Goal: Information Seeking & Learning: Learn about a topic

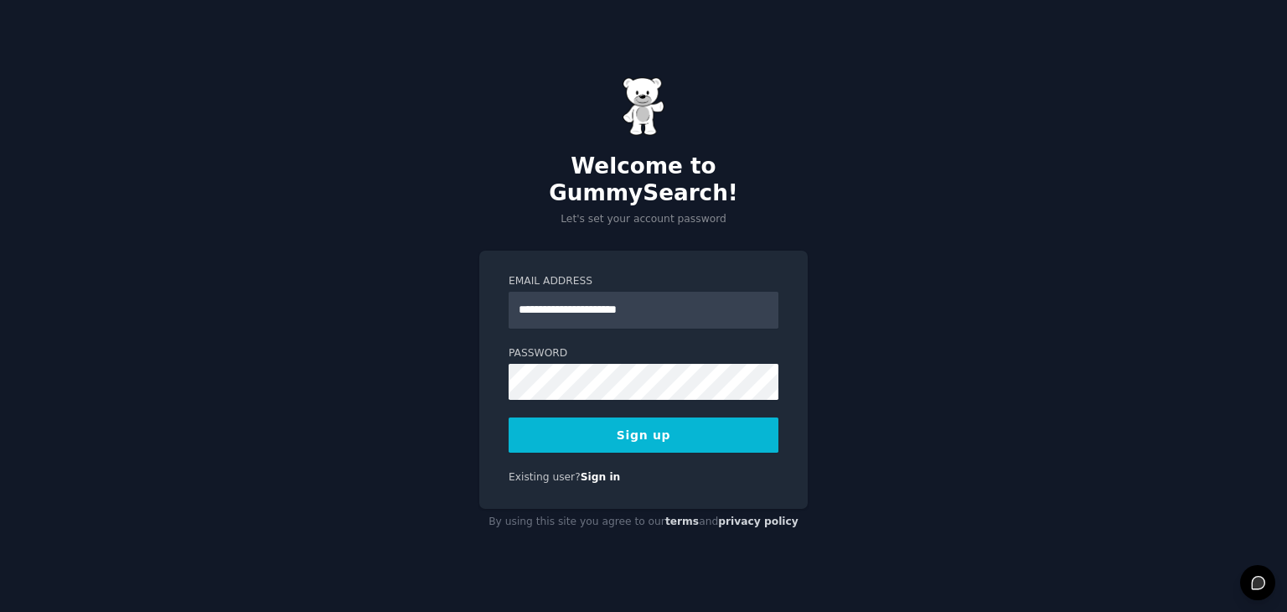
type input "**********"
click at [607, 417] on button "Sign up" at bounding box center [644, 434] width 270 height 35
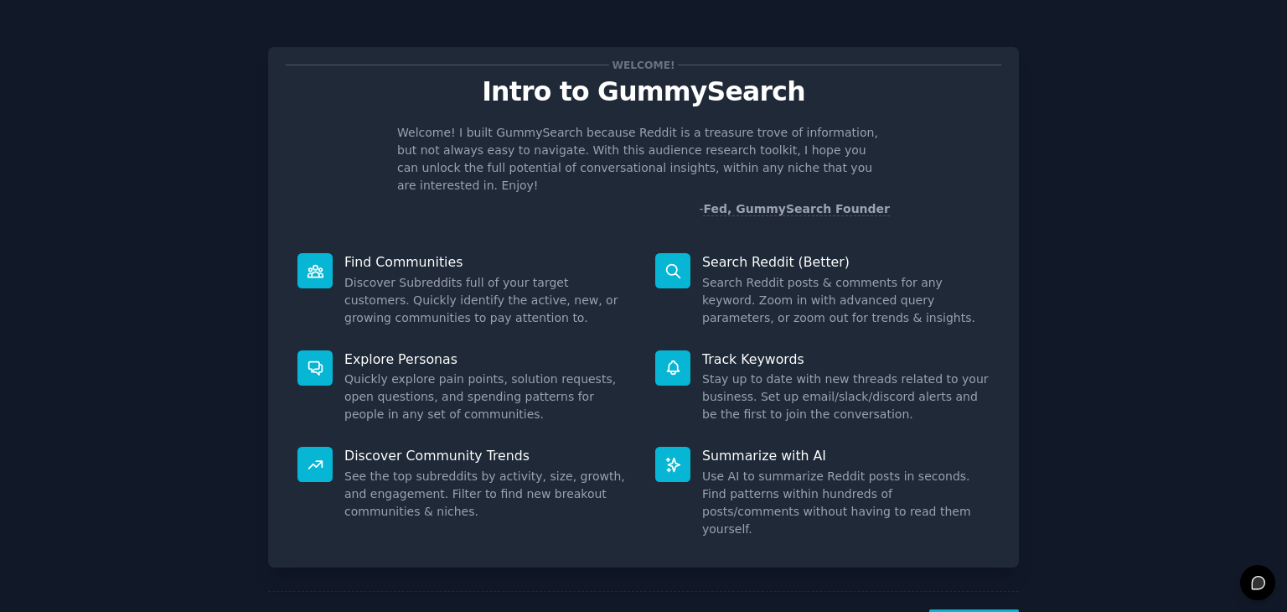
click at [882, 447] on div "Summarize with AI Use AI to summarize Reddit posts in seconds. Find patterns wi…" at bounding box center [823, 492] width 358 height 115
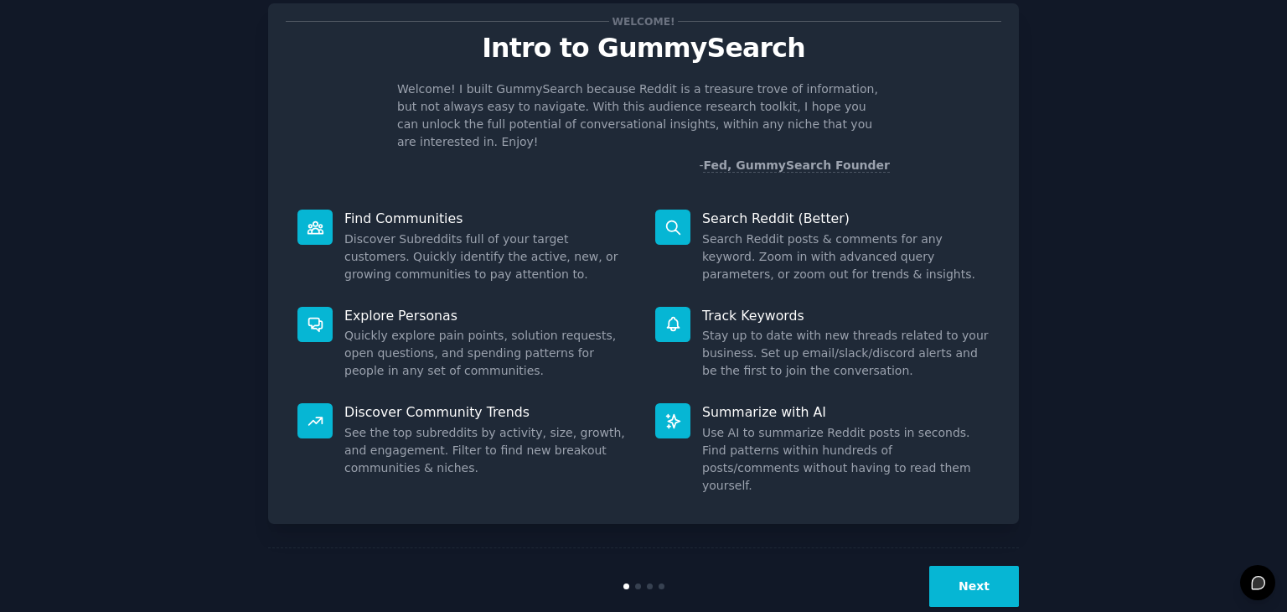
click at [994, 566] on button "Next" at bounding box center [974, 586] width 90 height 41
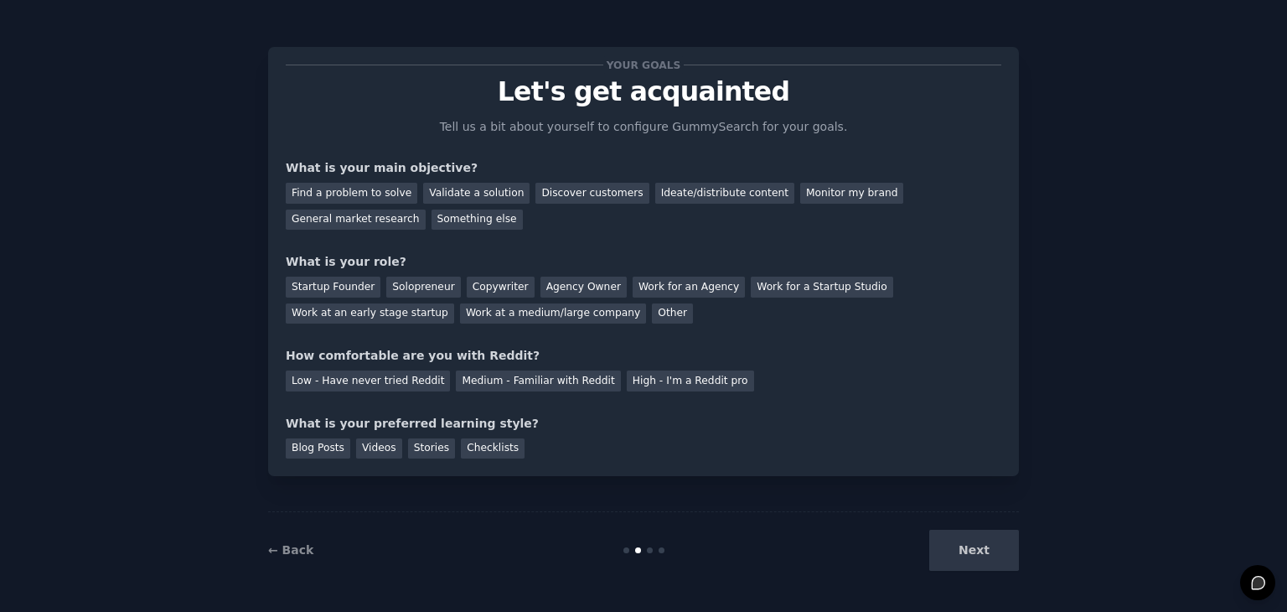
click at [994, 565] on div "Next" at bounding box center [893, 550] width 251 height 41
click at [386, 191] on div "Find a problem to solve" at bounding box center [352, 193] width 132 height 21
click at [343, 286] on div "Startup Founder" at bounding box center [333, 287] width 95 height 21
click at [392, 286] on div "Solopreneur" at bounding box center [423, 287] width 74 height 21
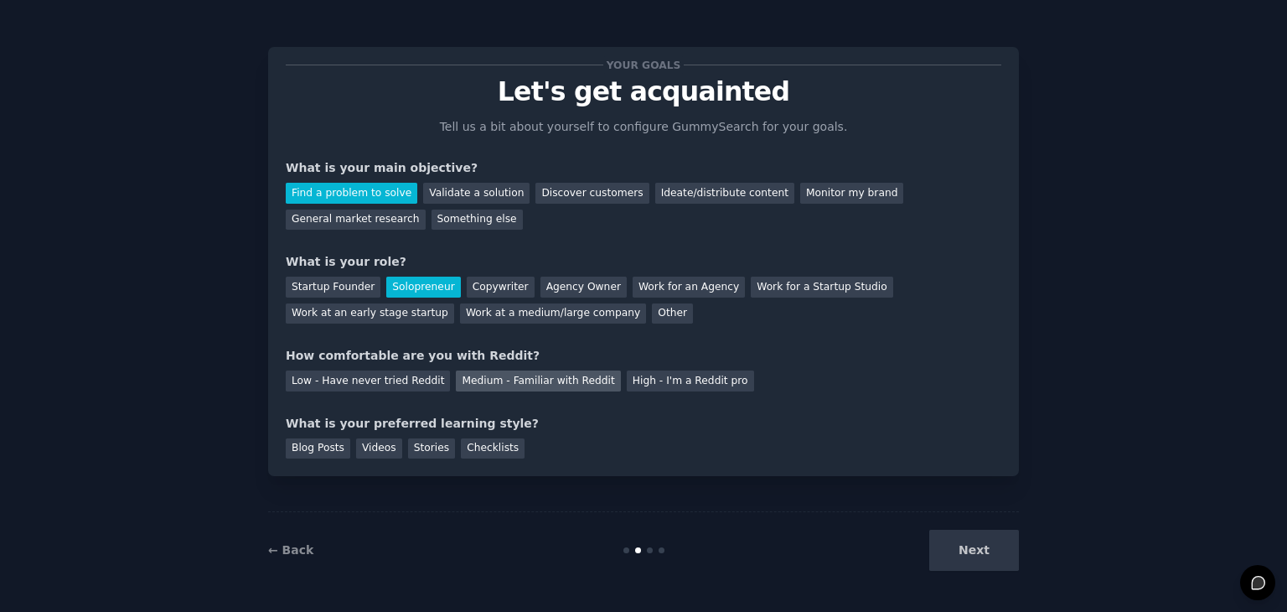
click at [460, 383] on div "Medium - Familiar with Reddit" at bounding box center [538, 380] width 164 height 21
click at [362, 442] on div "Videos" at bounding box center [379, 448] width 46 height 21
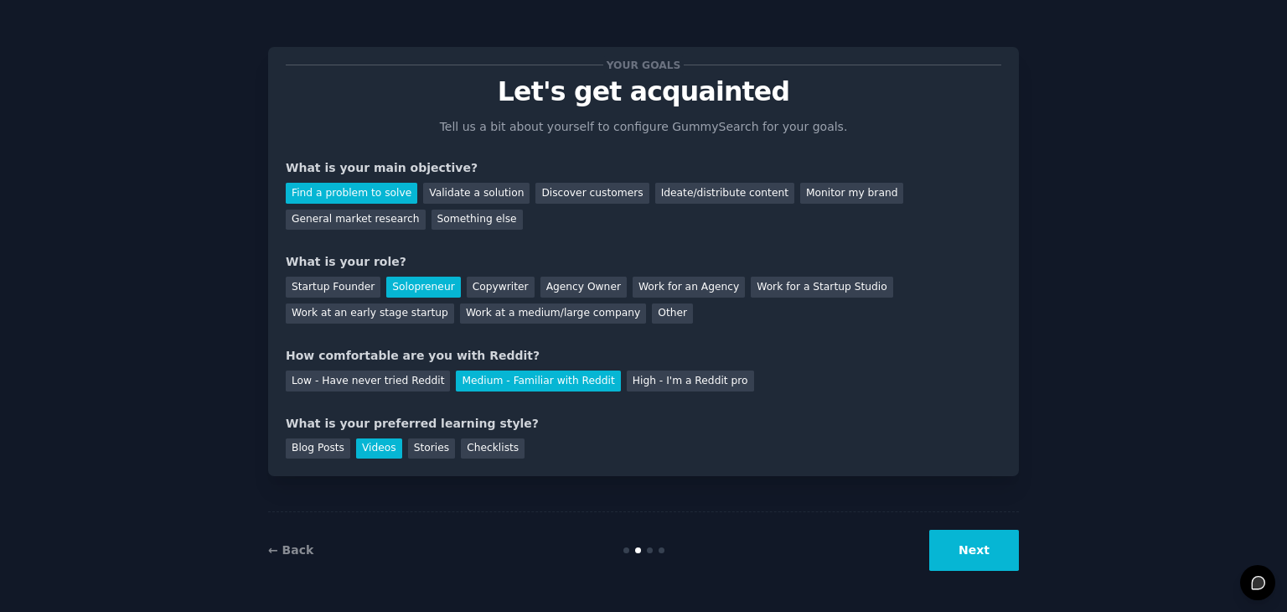
click at [998, 551] on button "Next" at bounding box center [974, 550] width 90 height 41
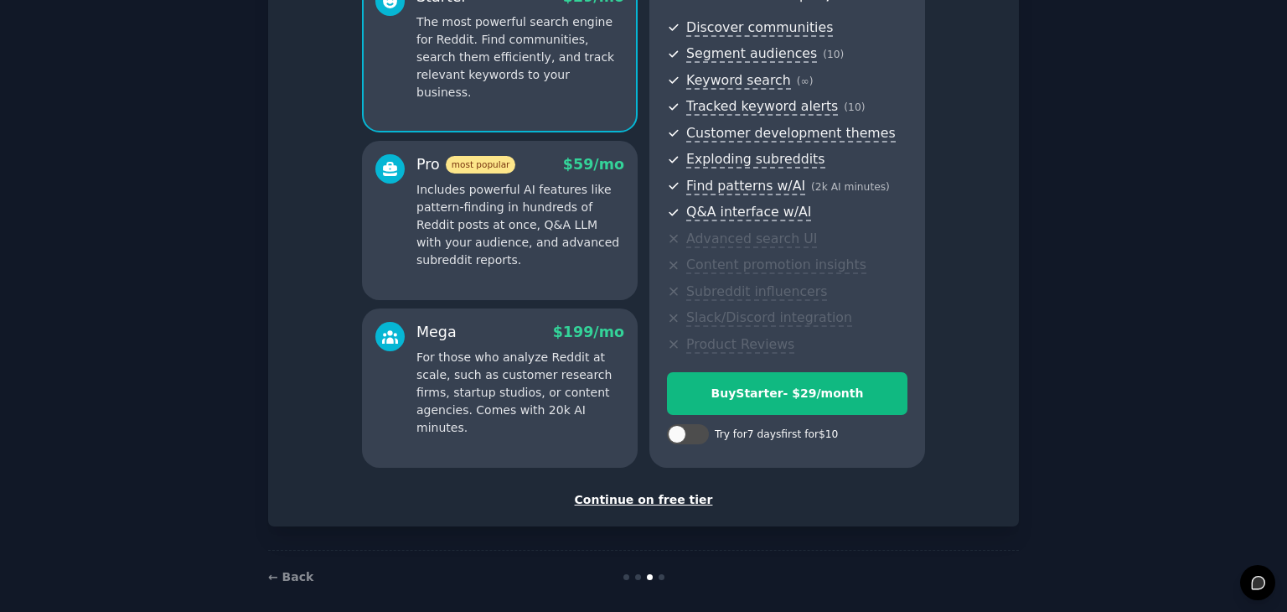
scroll to position [191, 0]
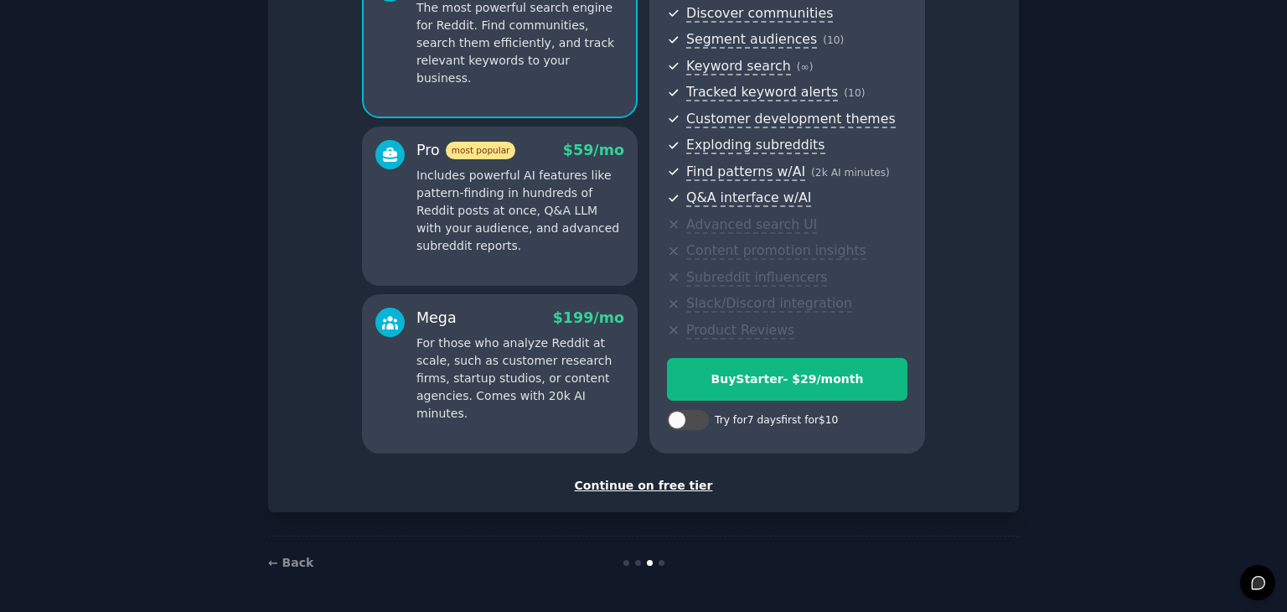
click at [665, 490] on div "Continue on free tier" at bounding box center [644, 486] width 716 height 18
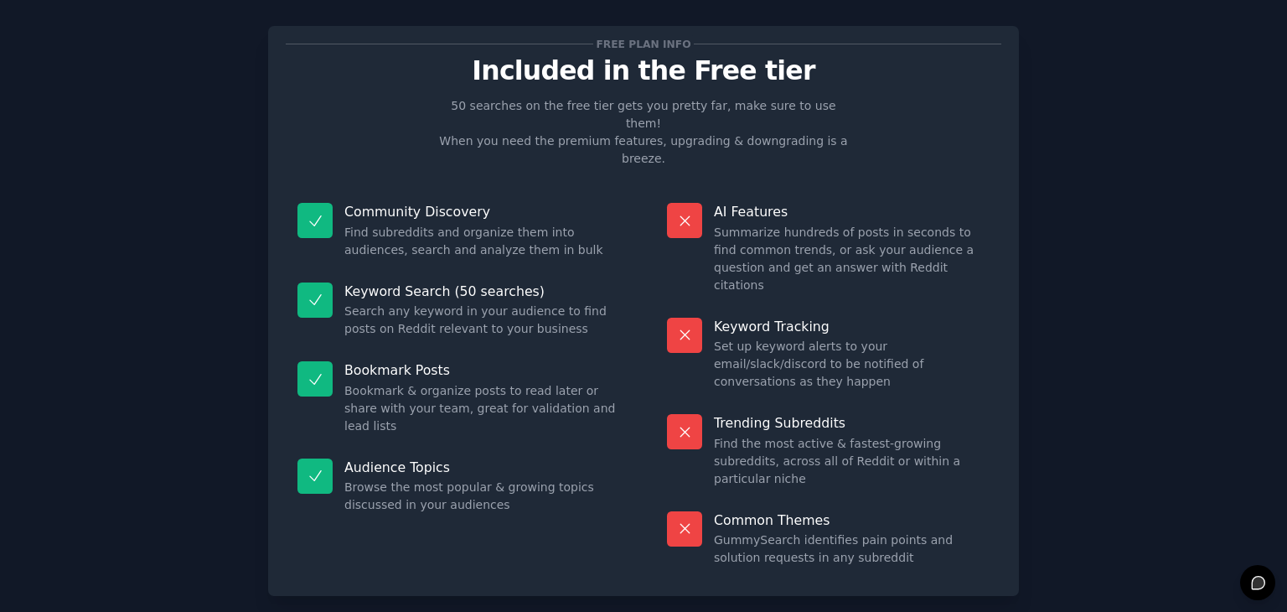
scroll to position [40, 0]
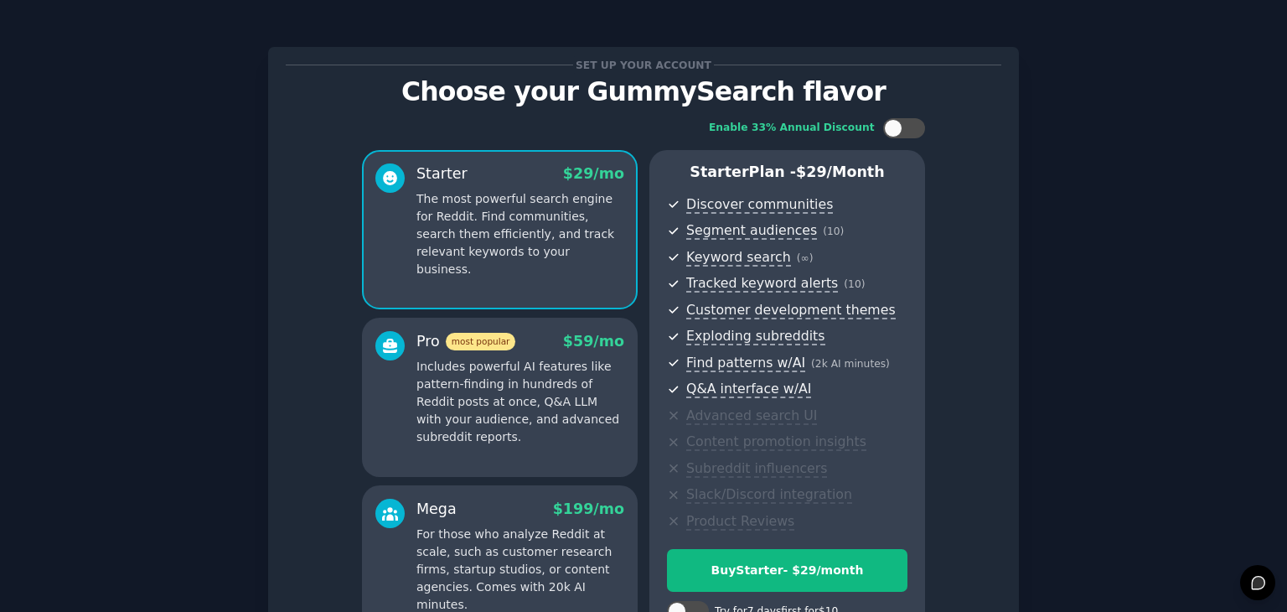
click at [467, 373] on p "Includes powerful AI features like pattern-finding in hundreds of Reddit posts …" at bounding box center [520, 402] width 208 height 88
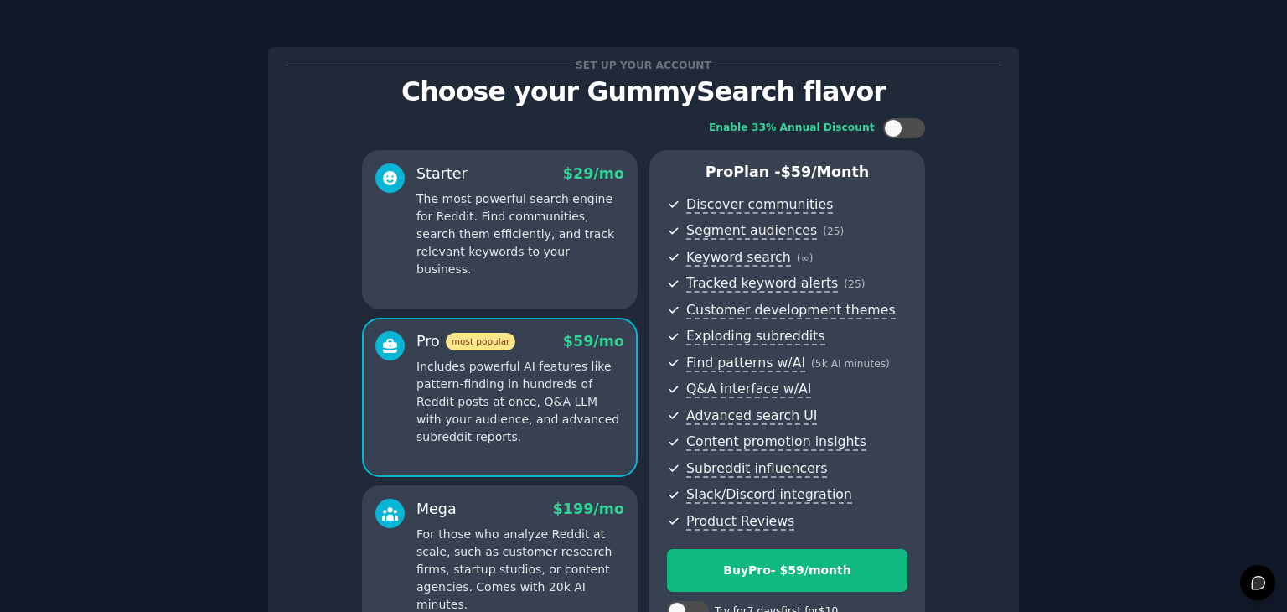
click at [480, 204] on p "The most powerful search engine for Reddit. Find communities, search them effic…" at bounding box center [520, 234] width 208 height 88
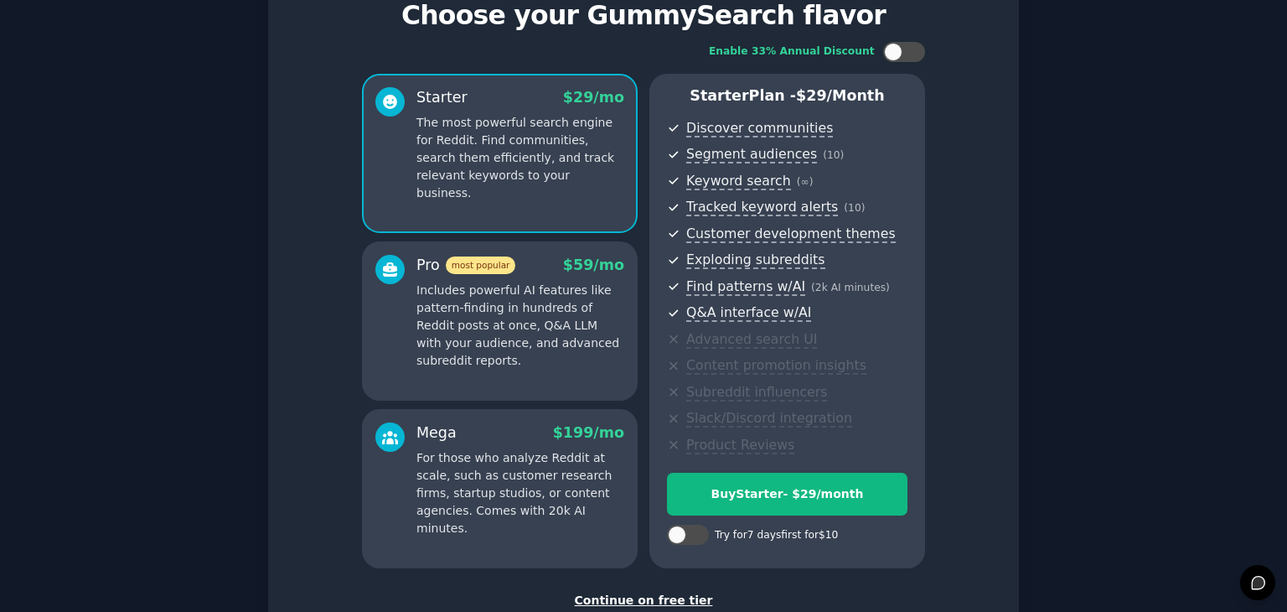
scroll to position [77, 0]
click at [534, 488] on p "For those who analyze Reddit at scale, such as customer research firms, startup…" at bounding box center [520, 492] width 208 height 88
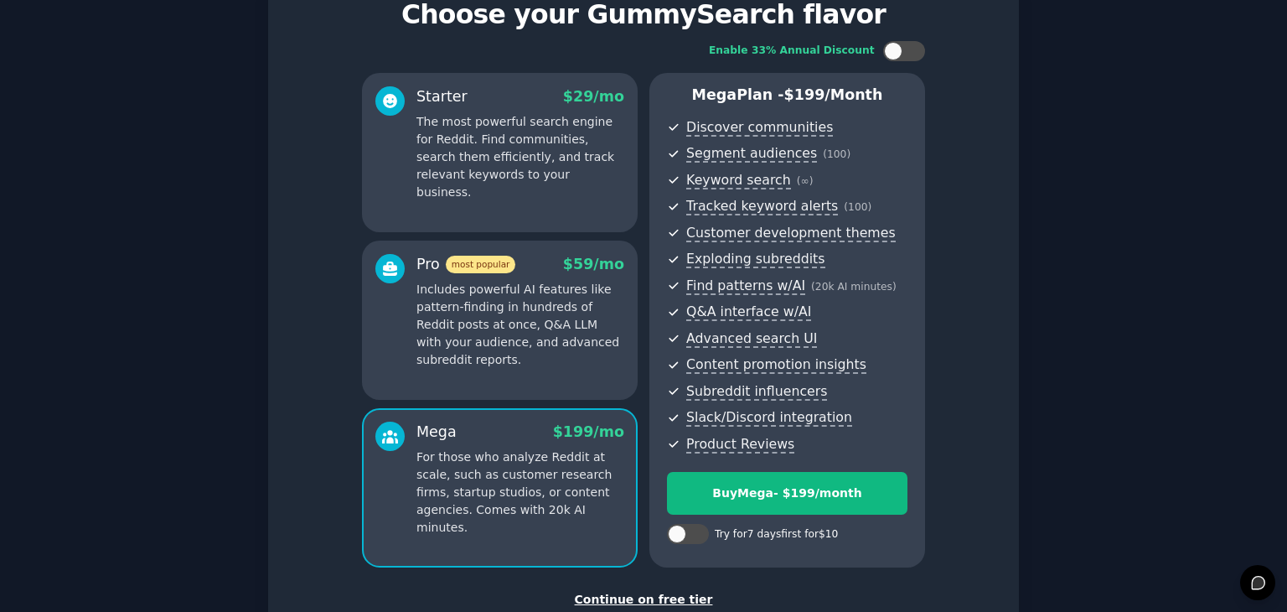
click at [573, 349] on p "Includes powerful AI features like pattern-finding in hundreds of Reddit posts …" at bounding box center [520, 325] width 208 height 88
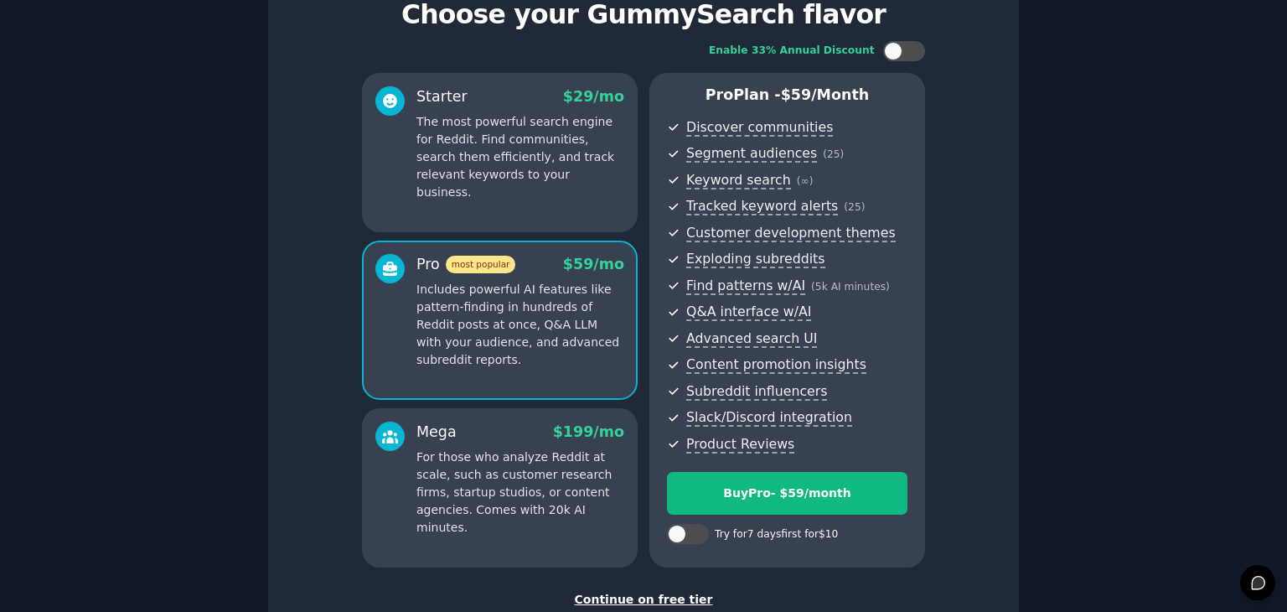
click at [555, 471] on p "For those who analyze Reddit at scale, such as customer research firms, startup…" at bounding box center [520, 492] width 208 height 88
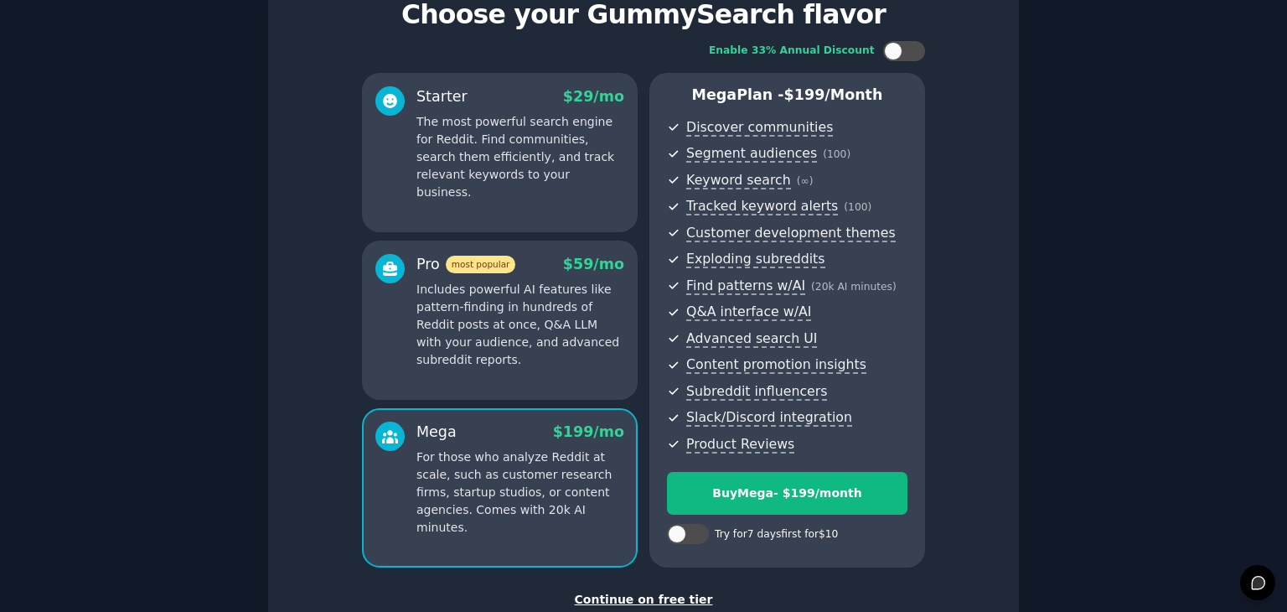
click at [556, 108] on div "Starter $ 29 /mo The most powerful search engine for Reddit. Find communities, …" at bounding box center [520, 143] width 208 height 115
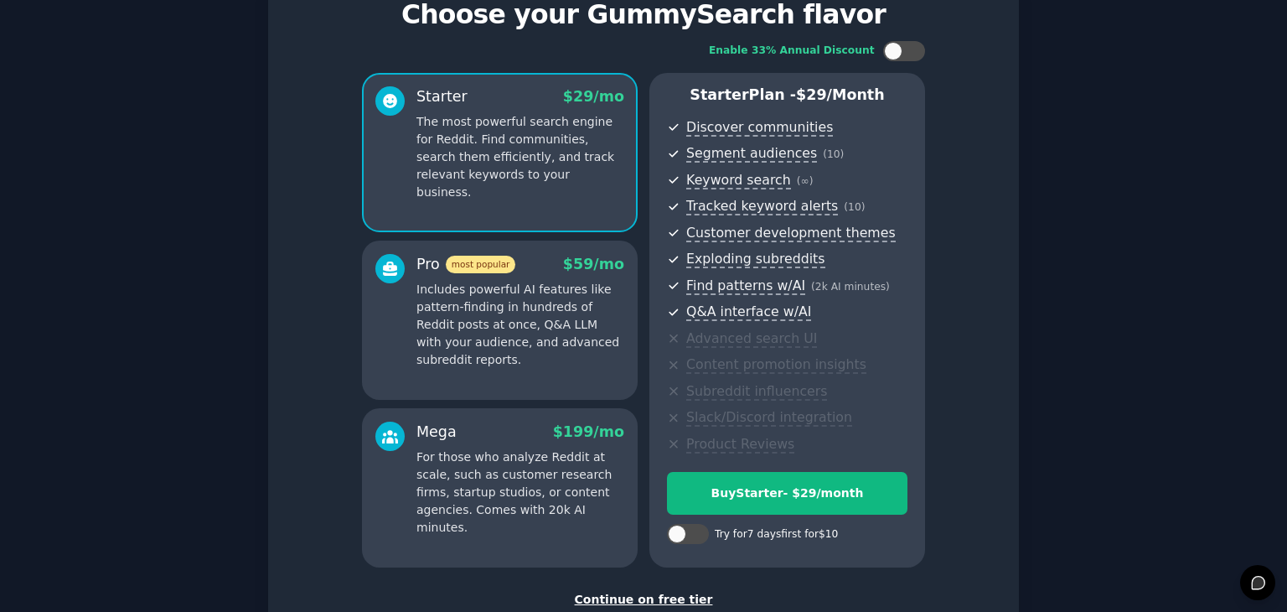
scroll to position [186, 0]
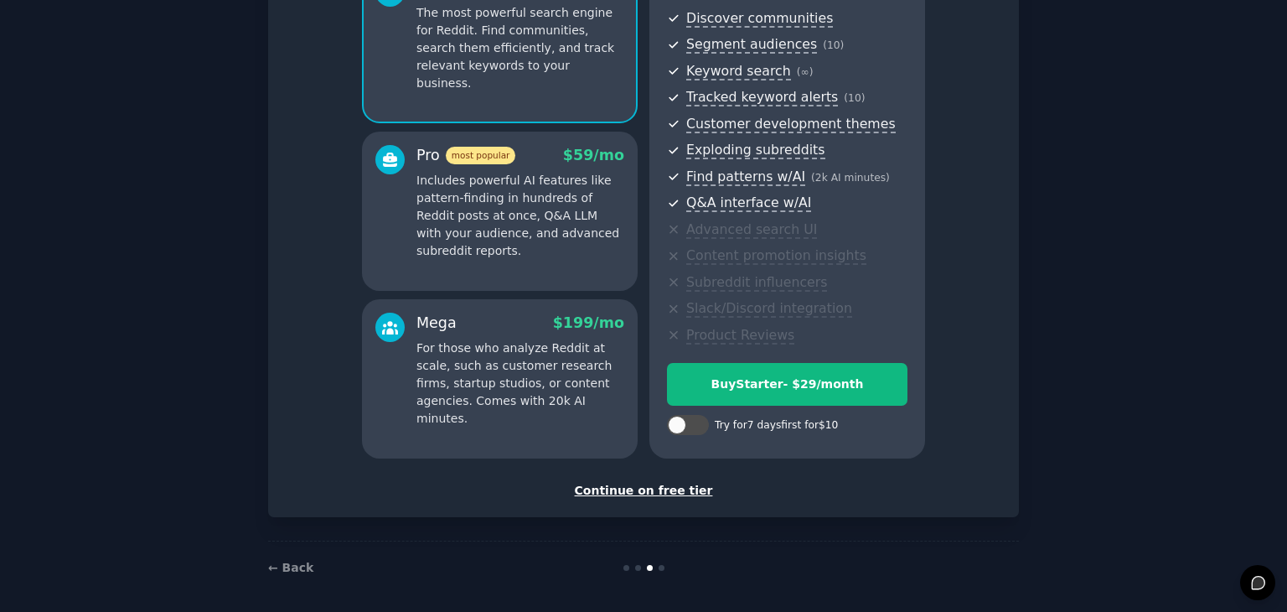
click at [648, 489] on div "Continue on free tier" at bounding box center [644, 491] width 716 height 18
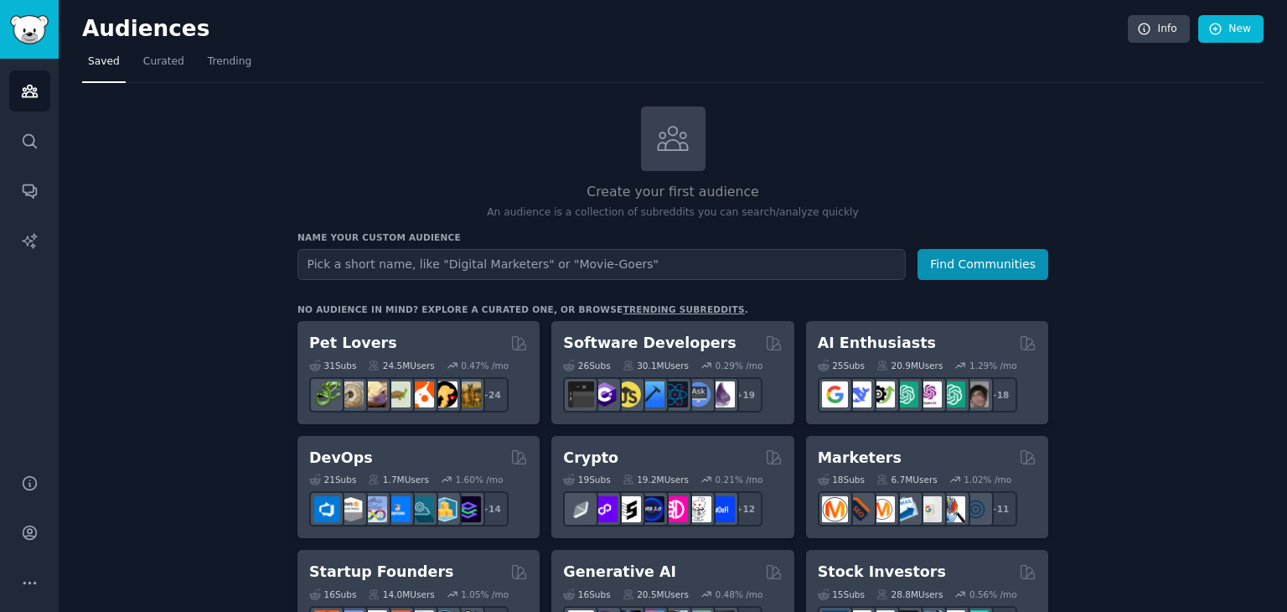
click at [701, 258] on input "text" at bounding box center [601, 264] width 608 height 31
click at [934, 266] on button "Find Communities" at bounding box center [983, 264] width 131 height 31
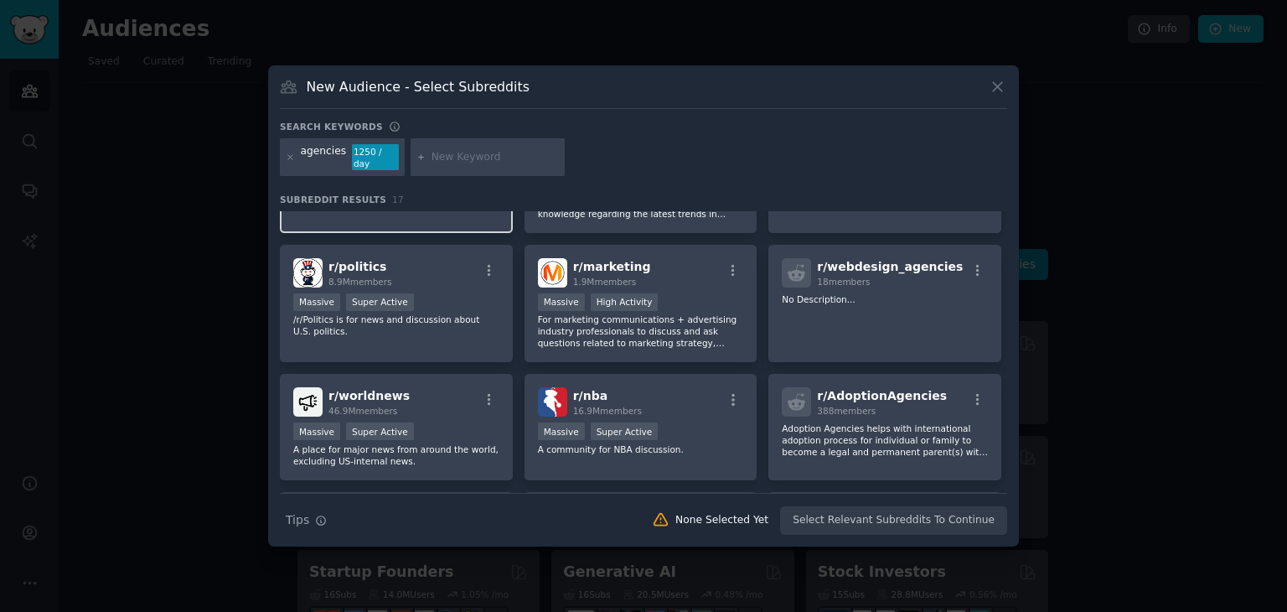
scroll to position [97, 0]
click at [1009, 88] on div "New Audience - Select Subreddits Search keywords agencies 1250 / day Subreddit …" at bounding box center [643, 306] width 751 height 482
click at [998, 89] on icon at bounding box center [998, 87] width 18 height 18
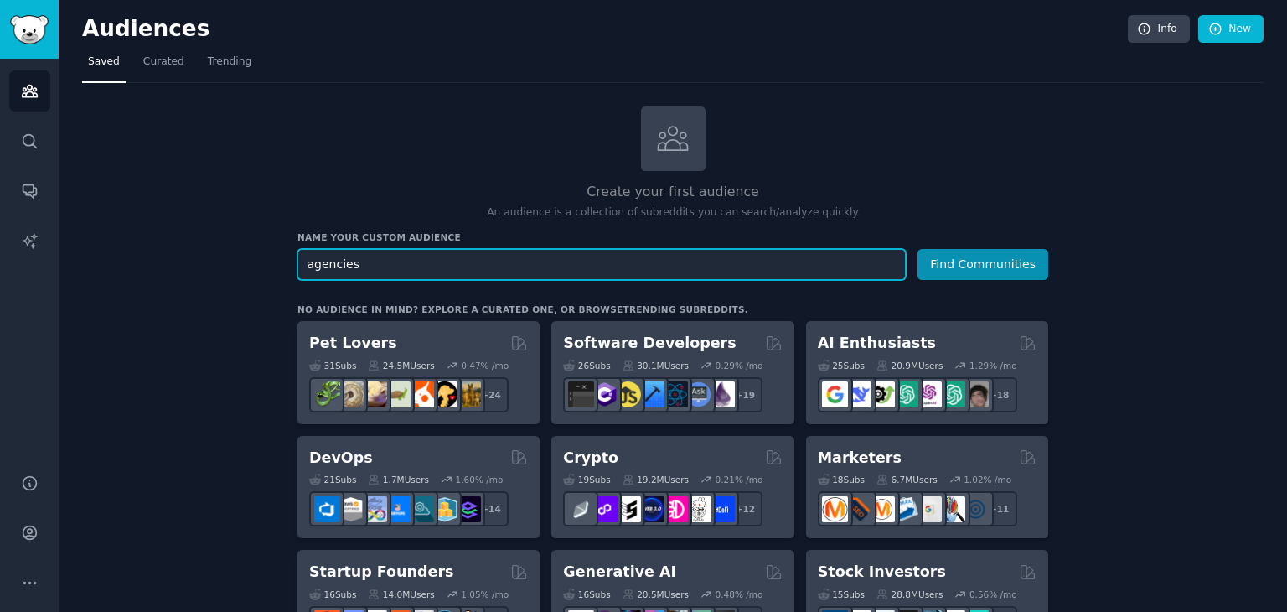
click at [802, 271] on input "agencies" at bounding box center [601, 264] width 608 height 31
type input "agency"
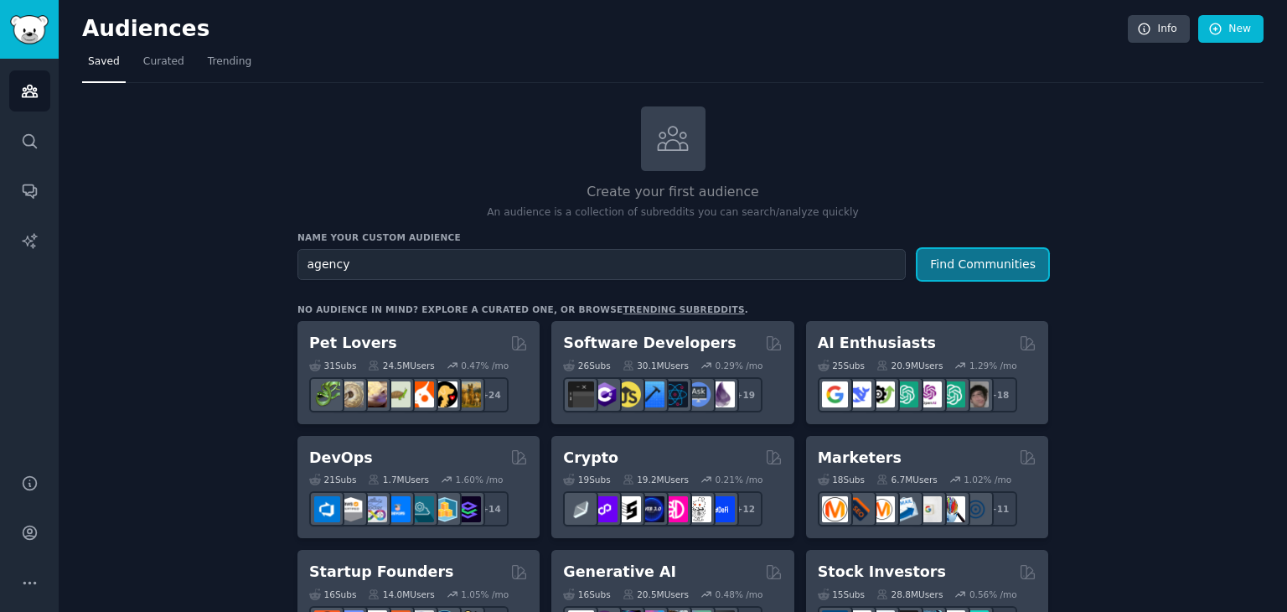
click at [942, 266] on button "Find Communities" at bounding box center [983, 264] width 131 height 31
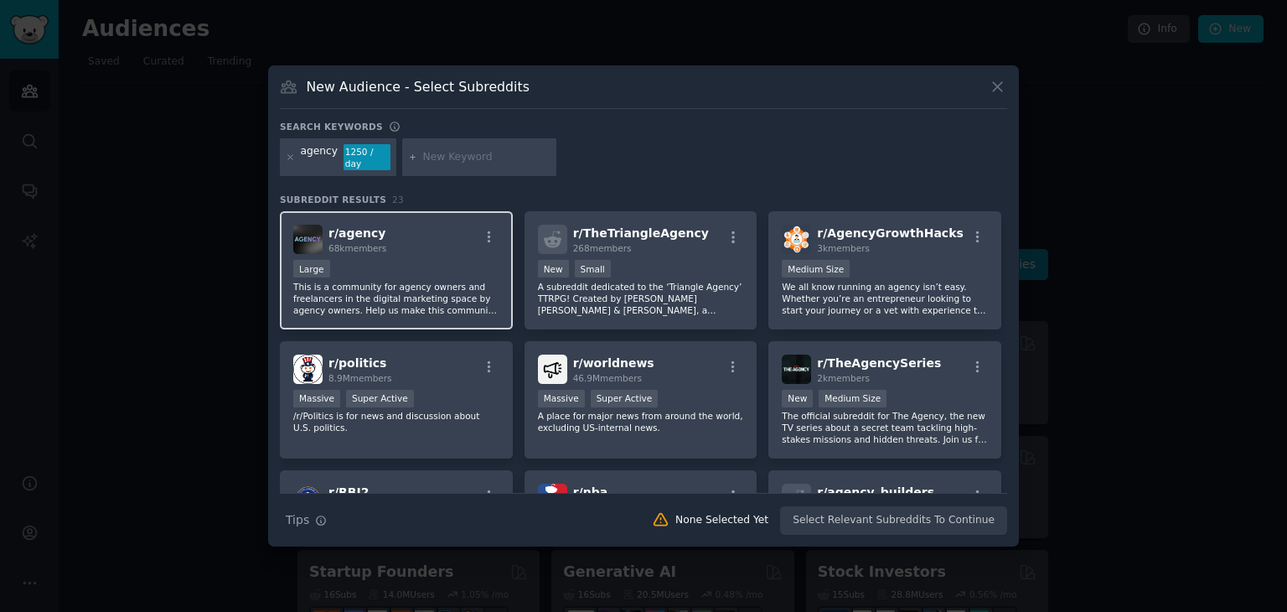
click at [456, 269] on div "Large" at bounding box center [396, 270] width 206 height 21
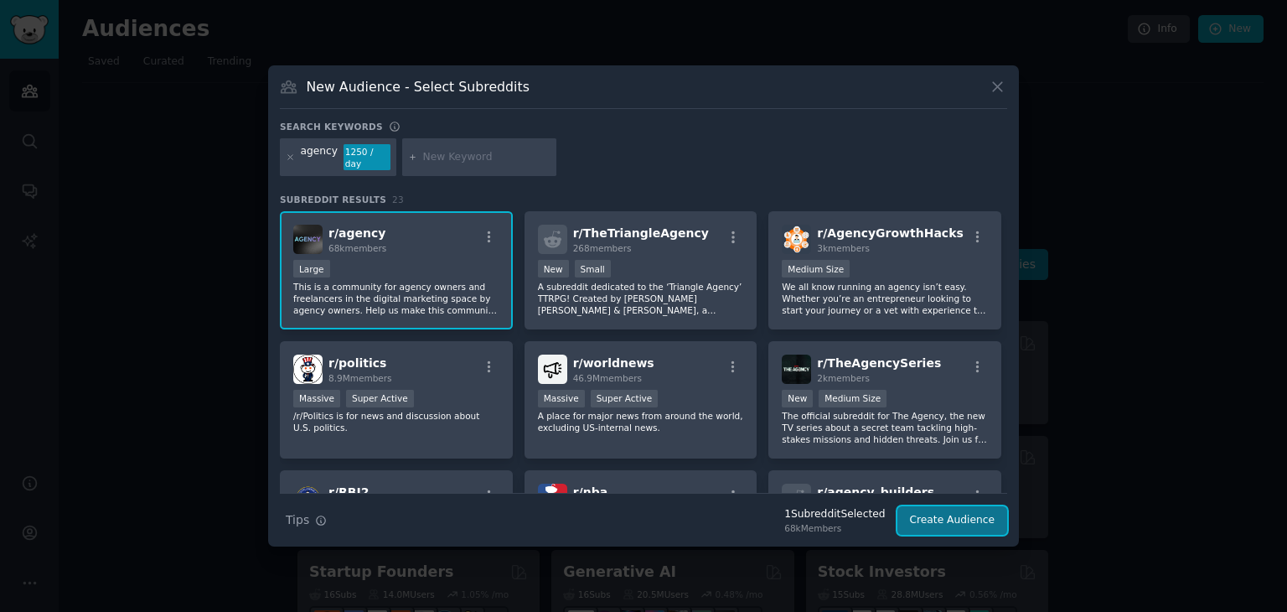
click at [927, 506] on button "Create Audience" at bounding box center [953, 520] width 111 height 28
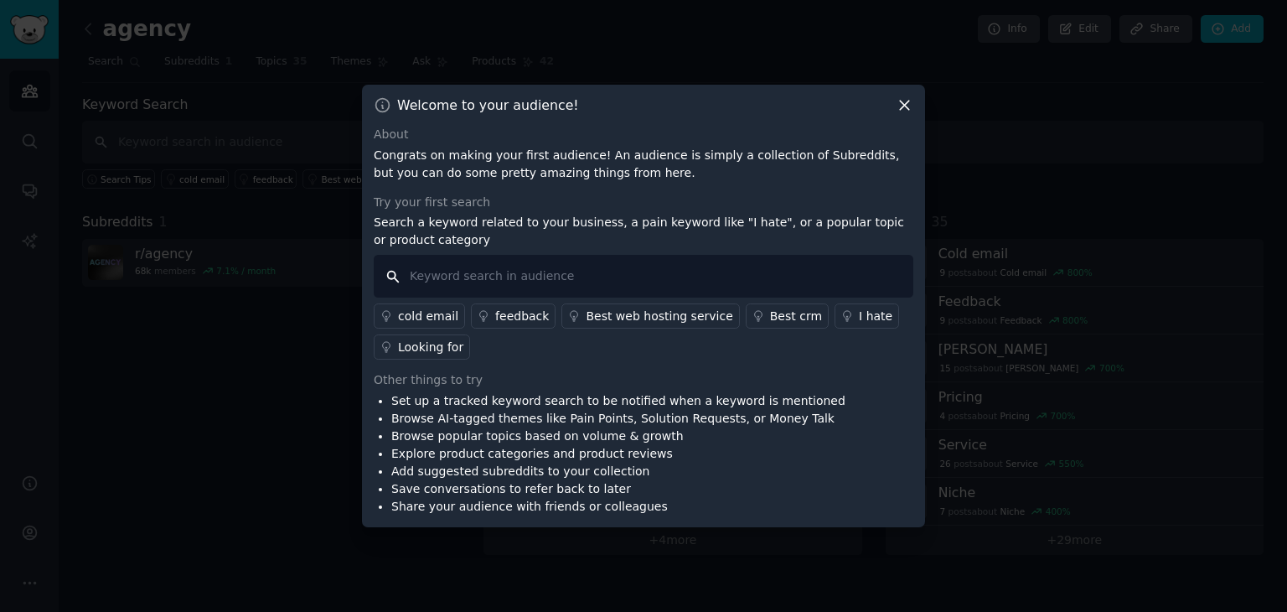
click at [536, 273] on input "text" at bounding box center [644, 276] width 540 height 43
click at [859, 323] on div "I hate" at bounding box center [876, 317] width 34 height 18
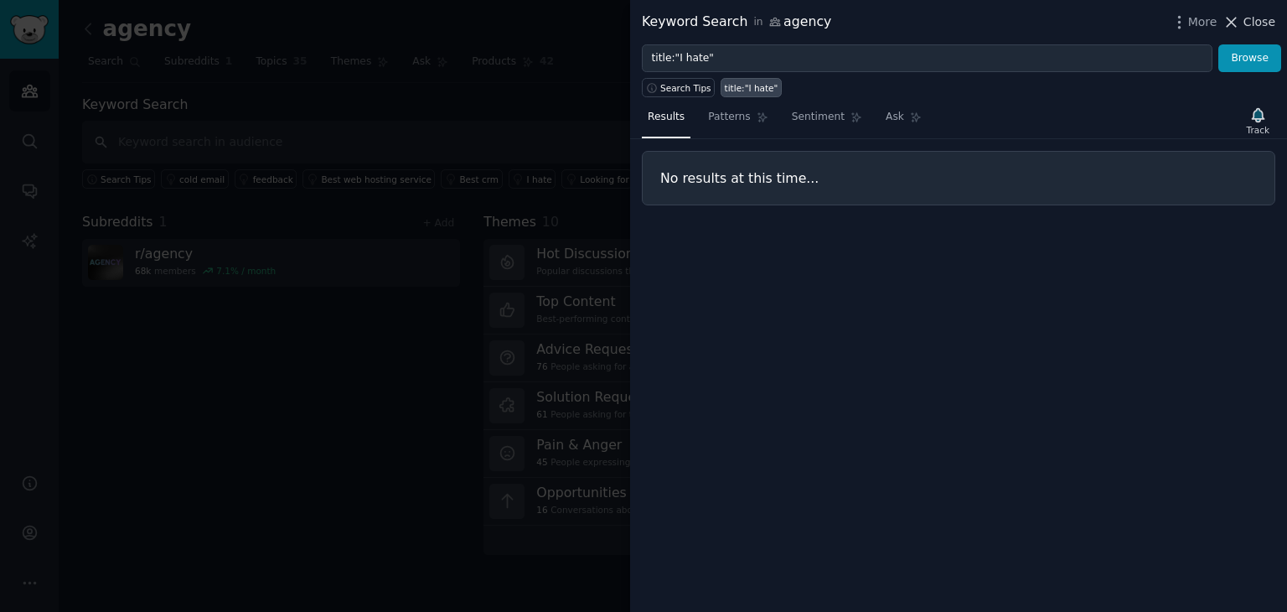
click at [1259, 16] on span "Close" at bounding box center [1260, 22] width 32 height 18
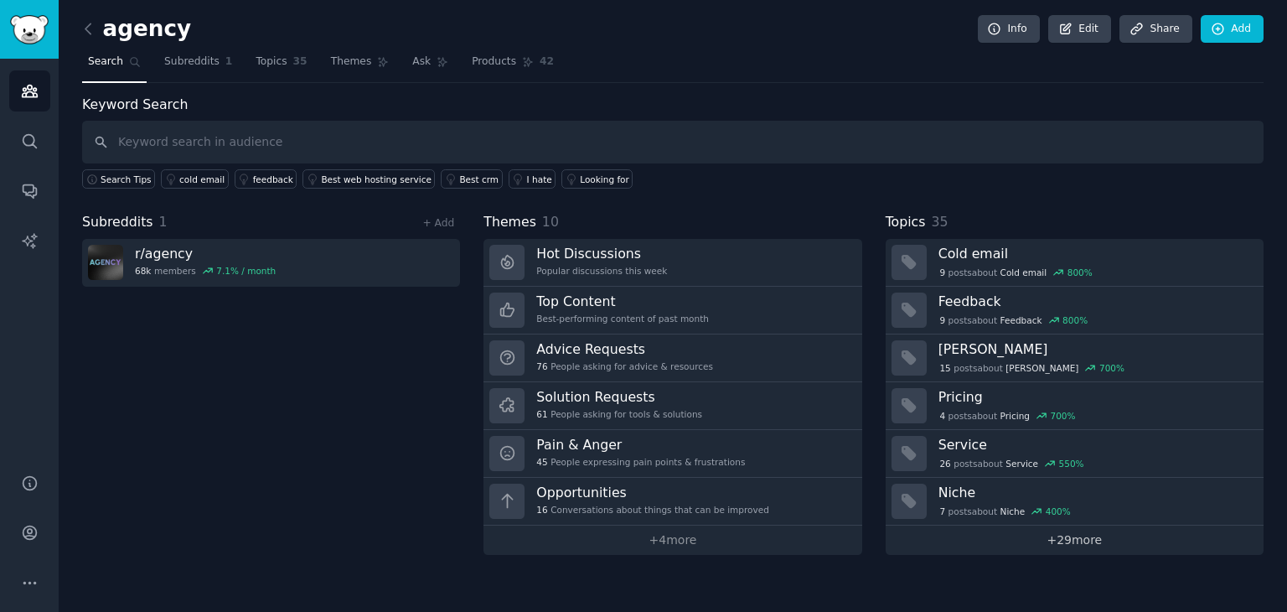
click at [1052, 541] on link "+ 29 more" at bounding box center [1075, 539] width 378 height 29
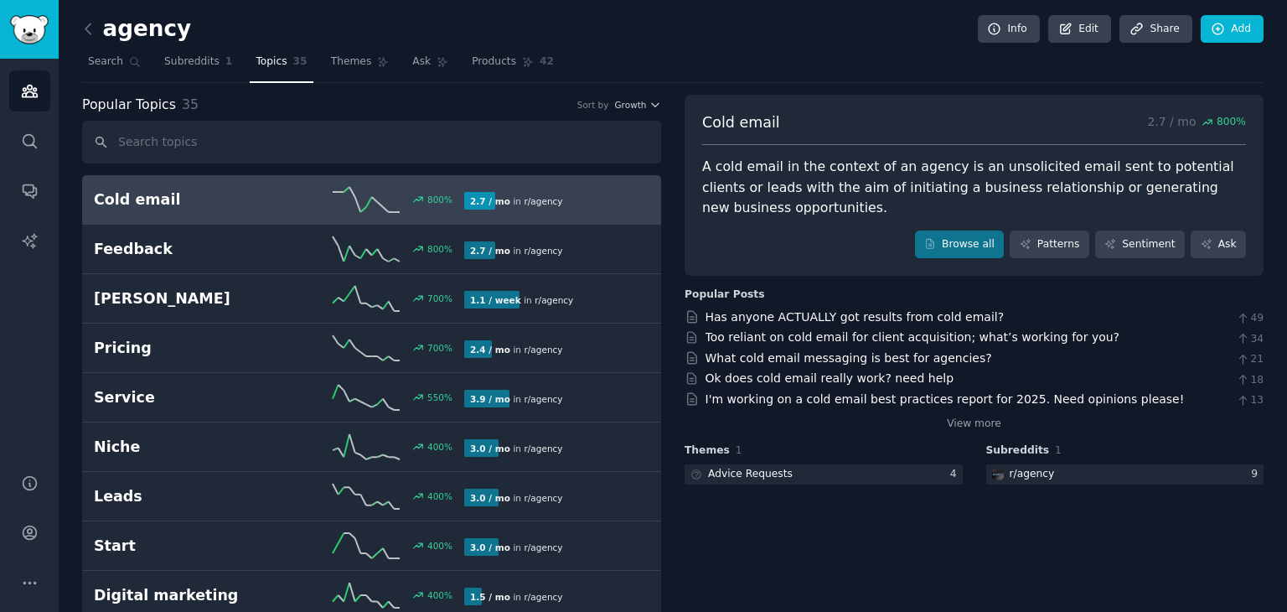
click at [475, 199] on b "2.7 / mo" at bounding box center [490, 201] width 40 height 10
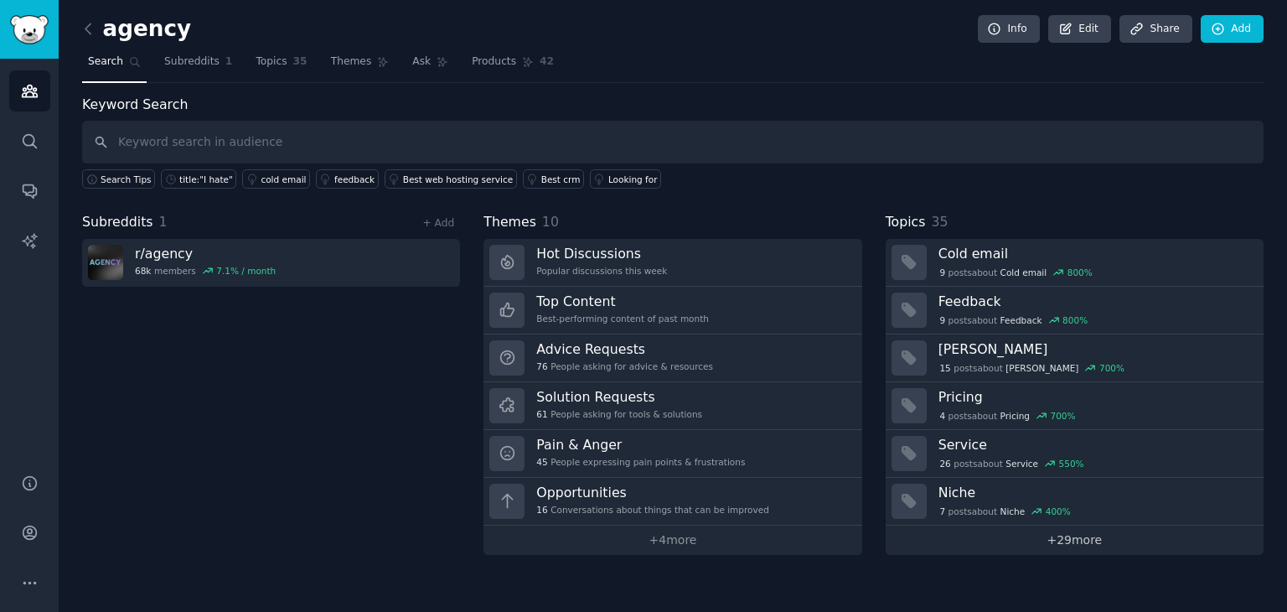
click at [1076, 525] on link "+ 29 more" at bounding box center [1075, 539] width 378 height 29
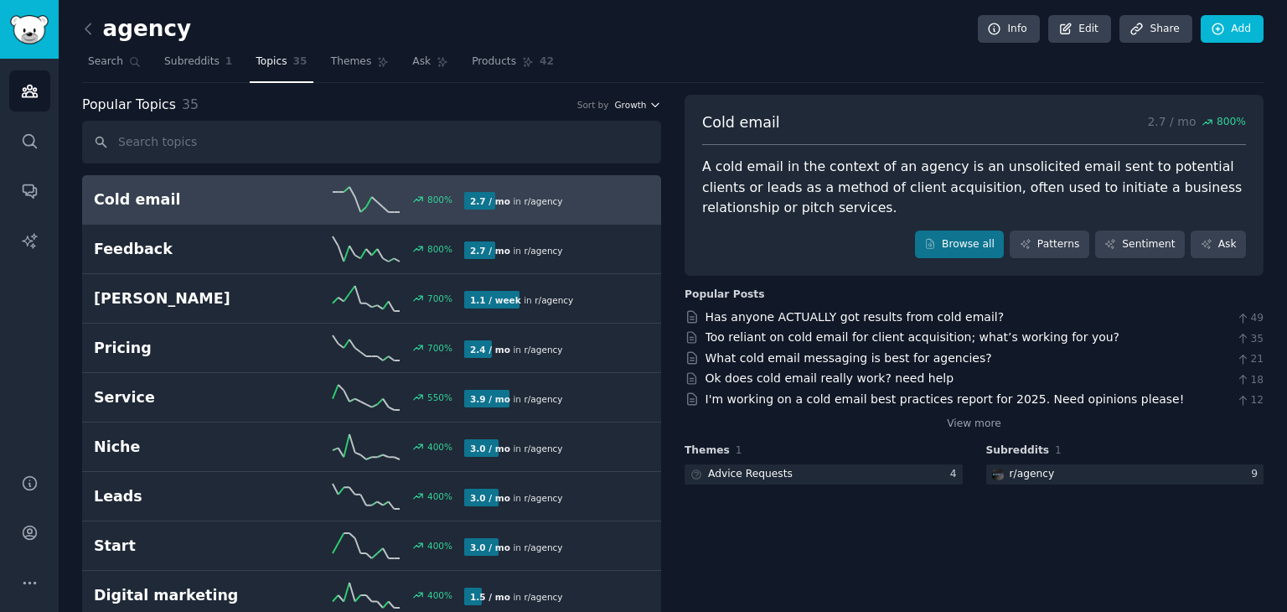
click at [634, 101] on span "Growth" at bounding box center [630, 105] width 32 height 12
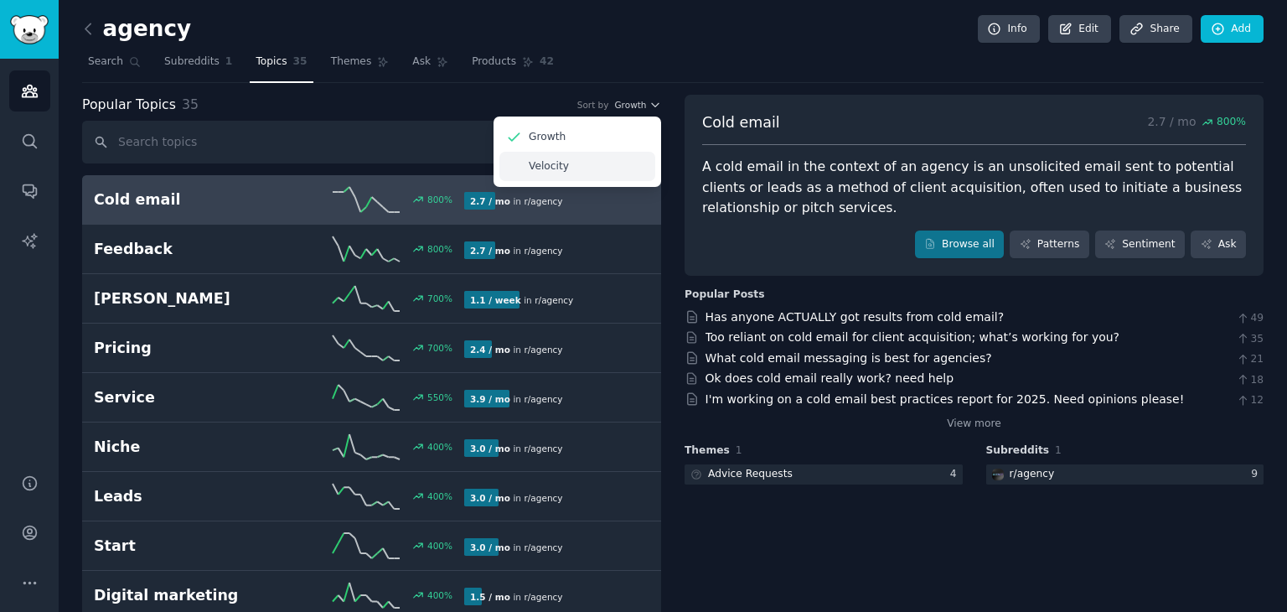
click at [618, 160] on div "Velocity" at bounding box center [577, 166] width 156 height 29
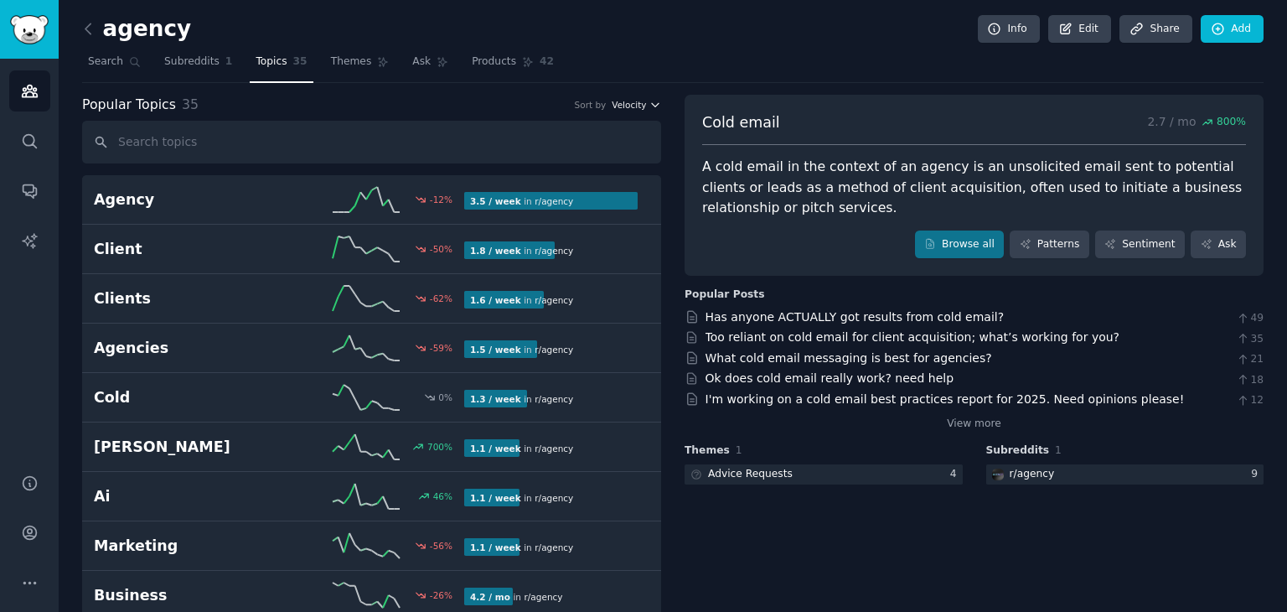
click at [632, 105] on span "Velocity" at bounding box center [629, 105] width 34 height 12
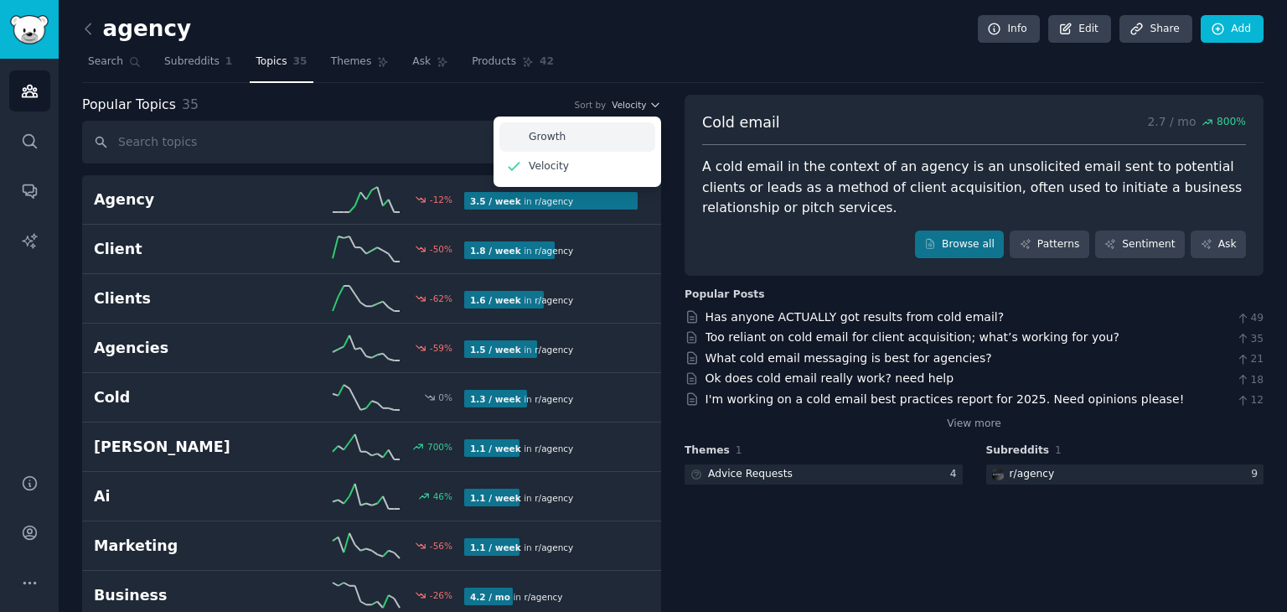
click at [627, 133] on div "Growth" at bounding box center [577, 136] width 156 height 29
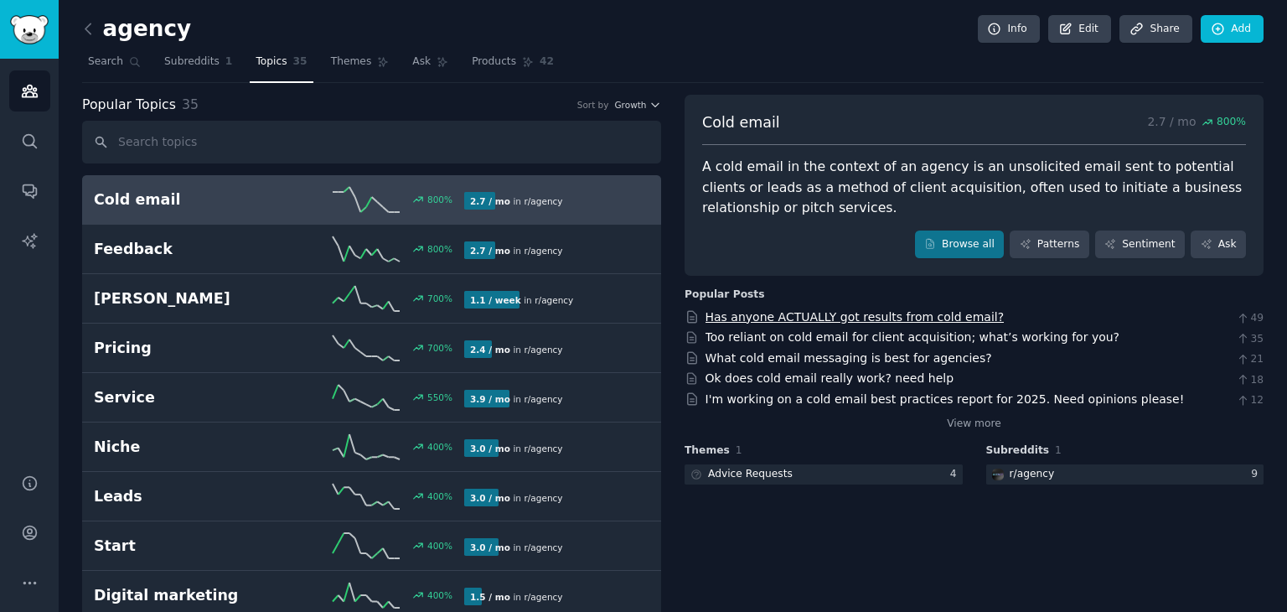
click at [804, 318] on link "Has anyone ACTUALLY got results from cold email?" at bounding box center [855, 316] width 299 height 13
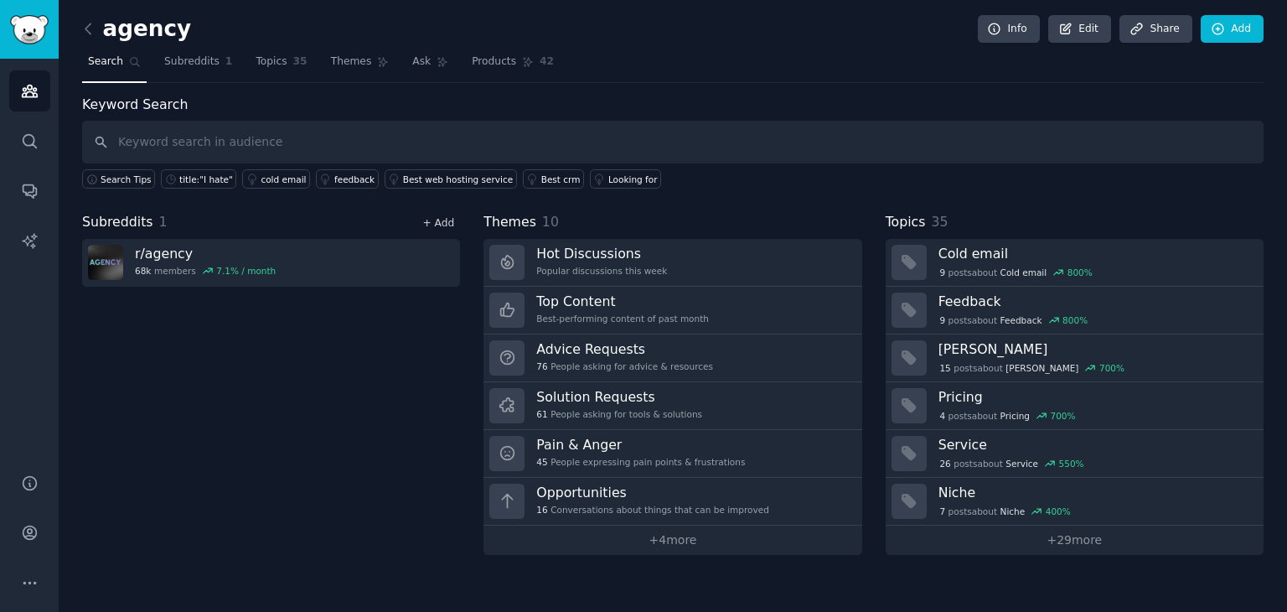
click at [446, 217] on link "+ Add" at bounding box center [438, 223] width 32 height 12
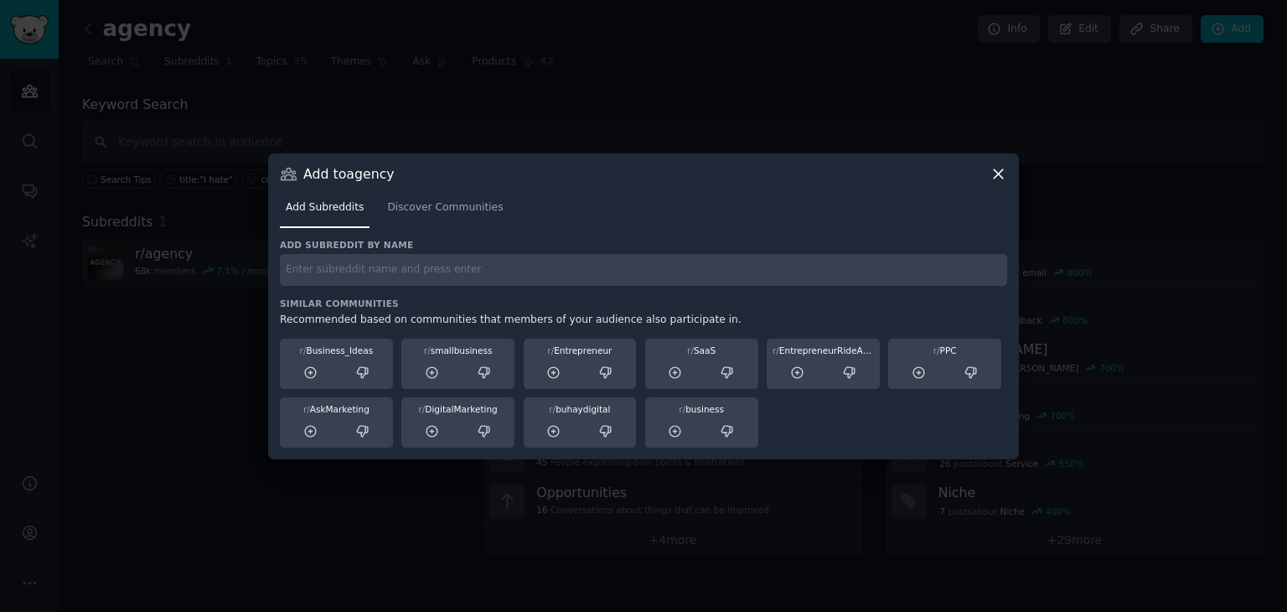
click at [440, 278] on input "text" at bounding box center [643, 270] width 727 height 33
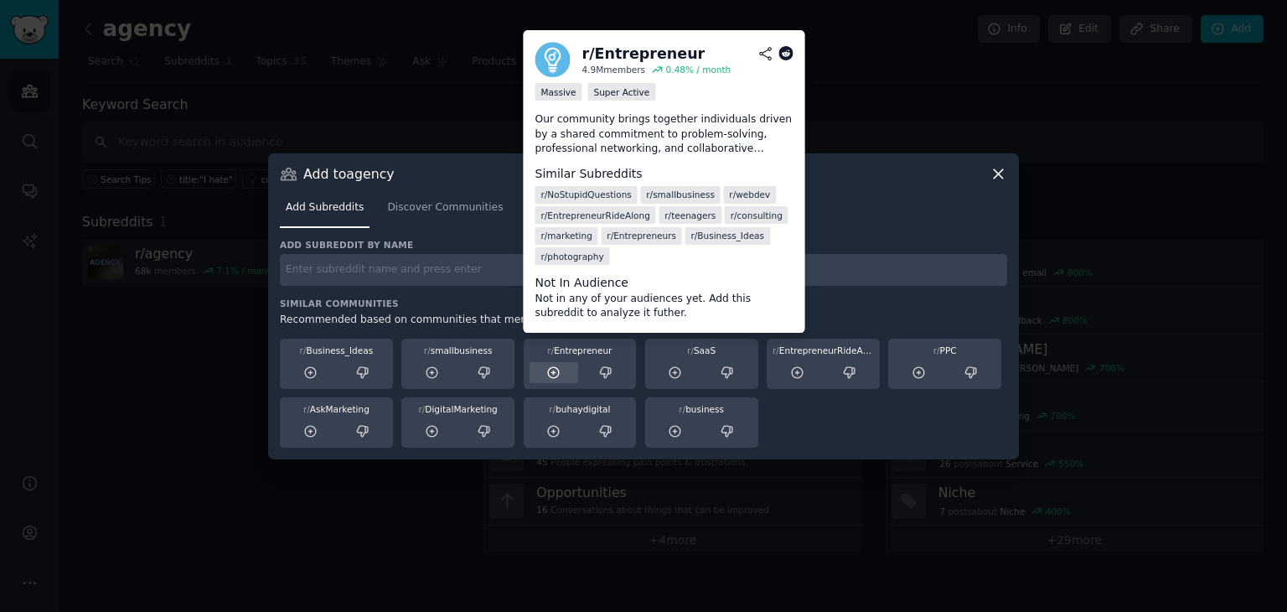
click at [563, 375] on div at bounding box center [554, 372] width 49 height 21
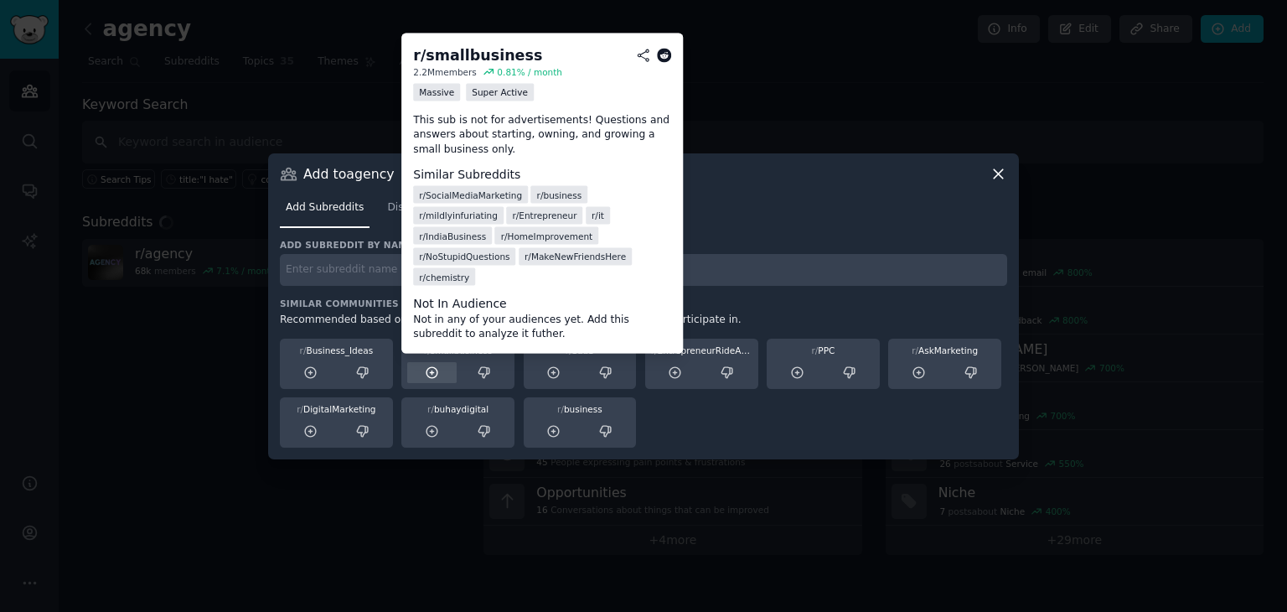
click at [438, 369] on icon at bounding box center [432, 372] width 15 height 15
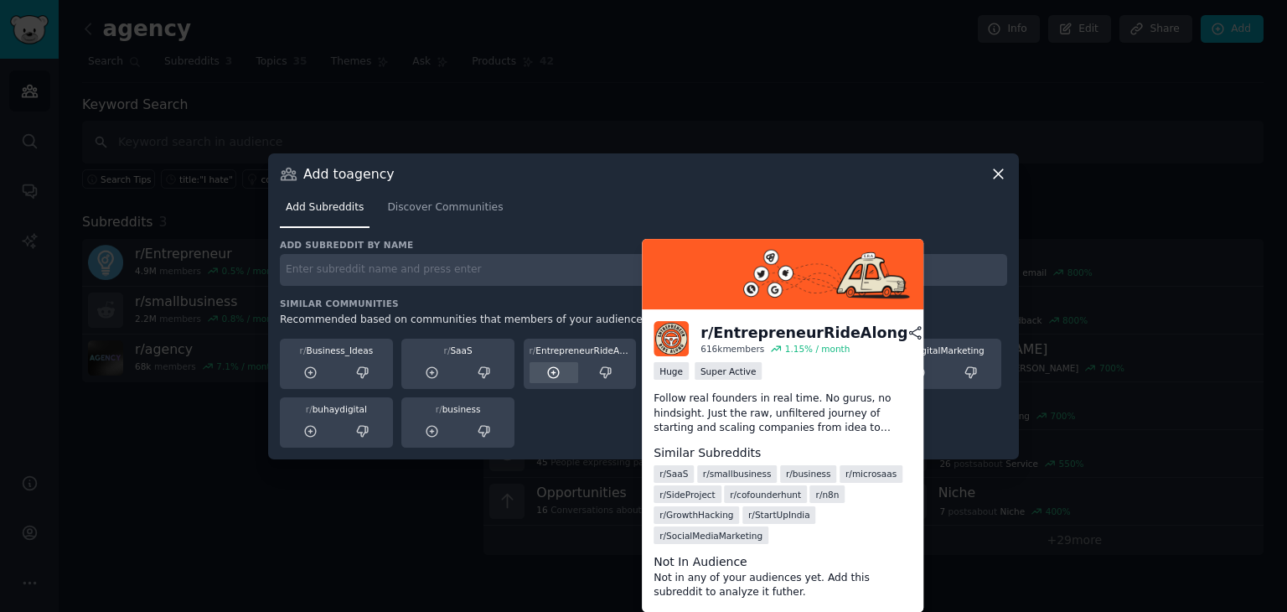
click at [555, 365] on icon at bounding box center [553, 372] width 15 height 15
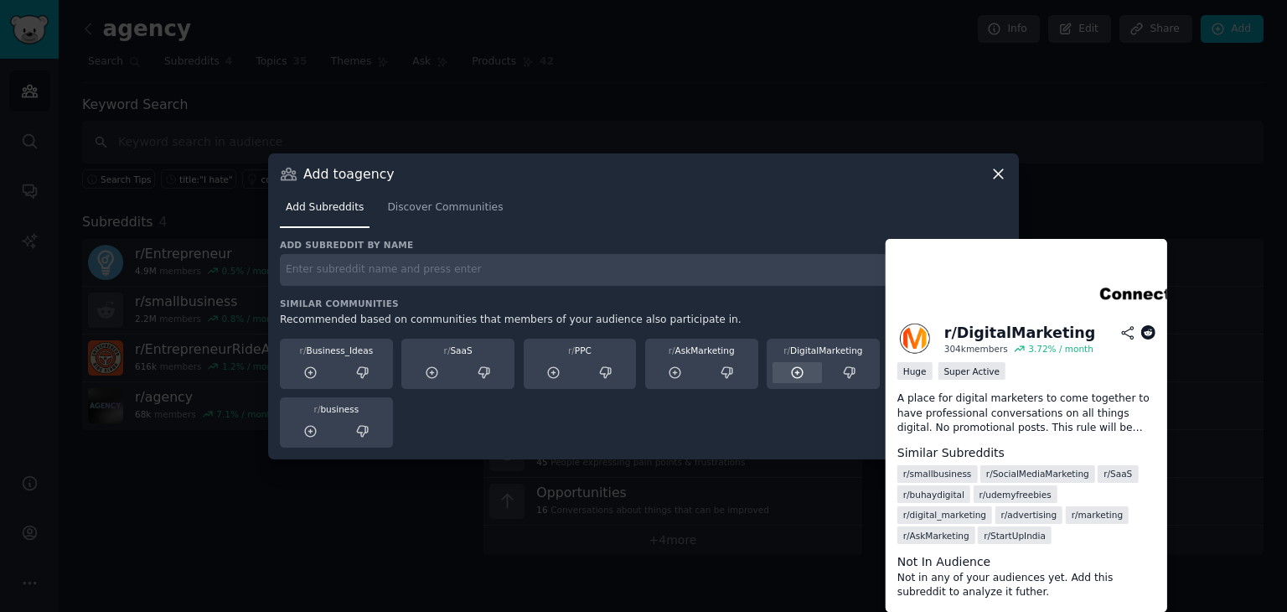
click at [803, 370] on icon at bounding box center [797, 372] width 15 height 15
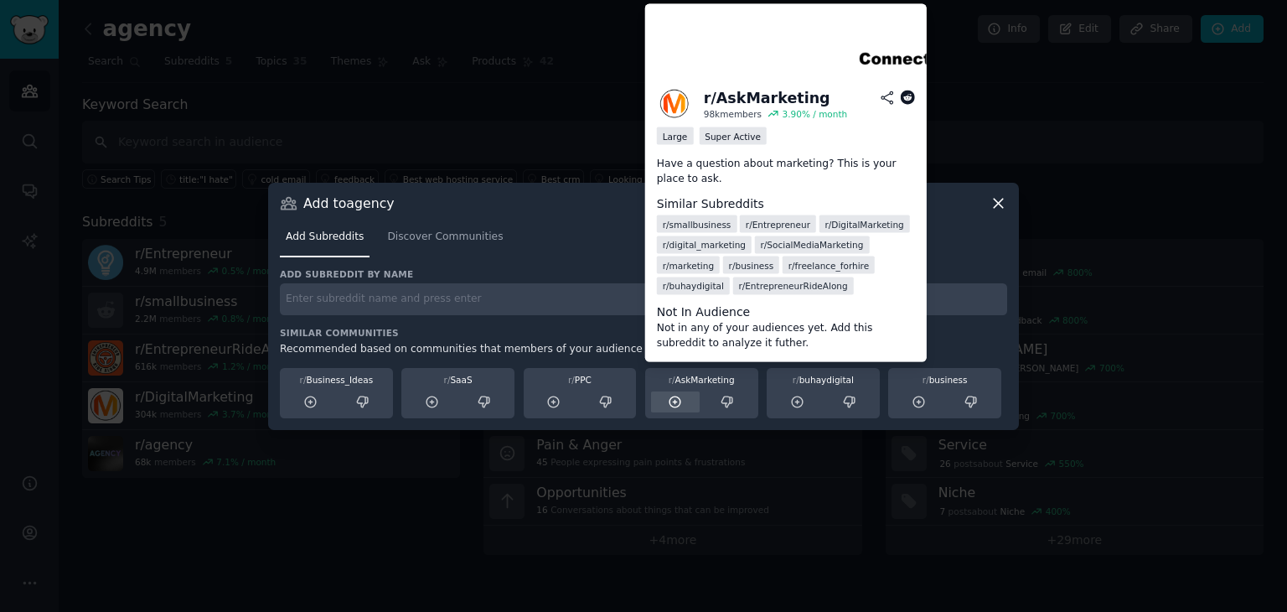
click at [683, 400] on div at bounding box center [675, 401] width 49 height 21
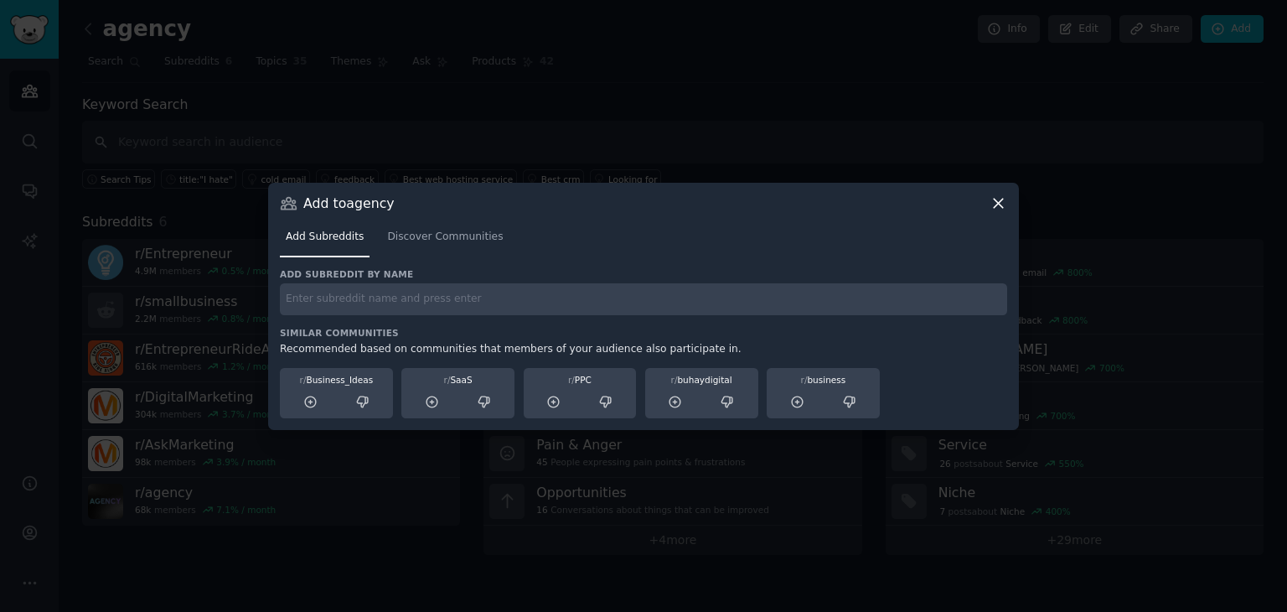
click at [737, 545] on div at bounding box center [643, 306] width 1287 height 612
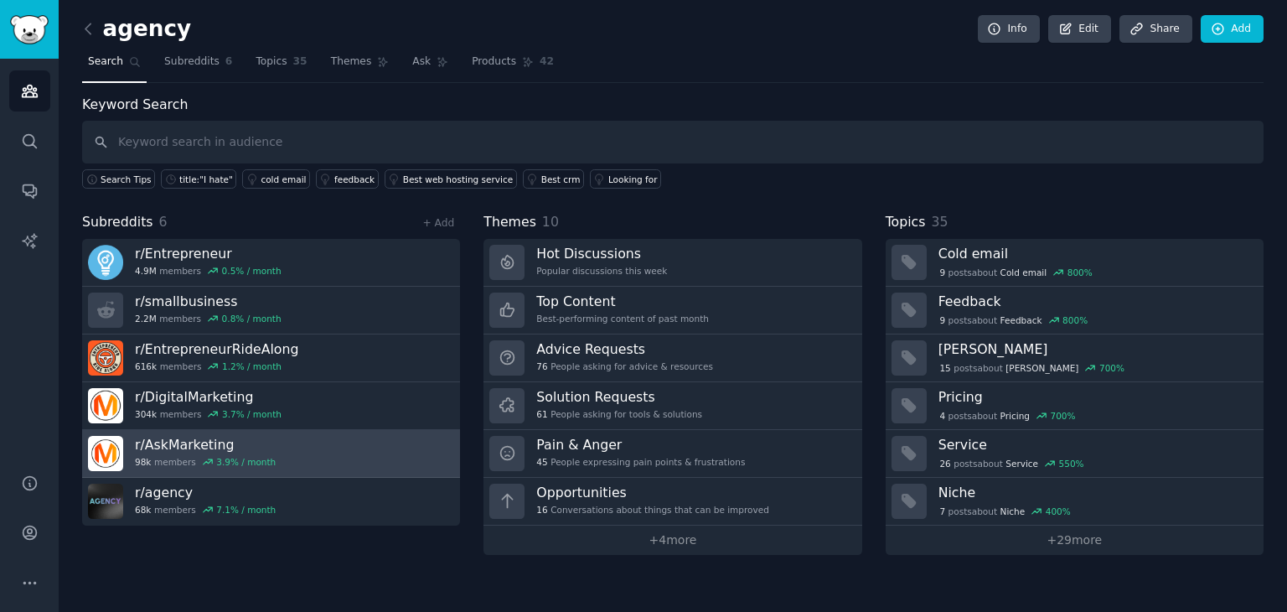
click at [421, 450] on link "r/ AskMarketing 98k members 3.9 % / month" at bounding box center [271, 454] width 378 height 48
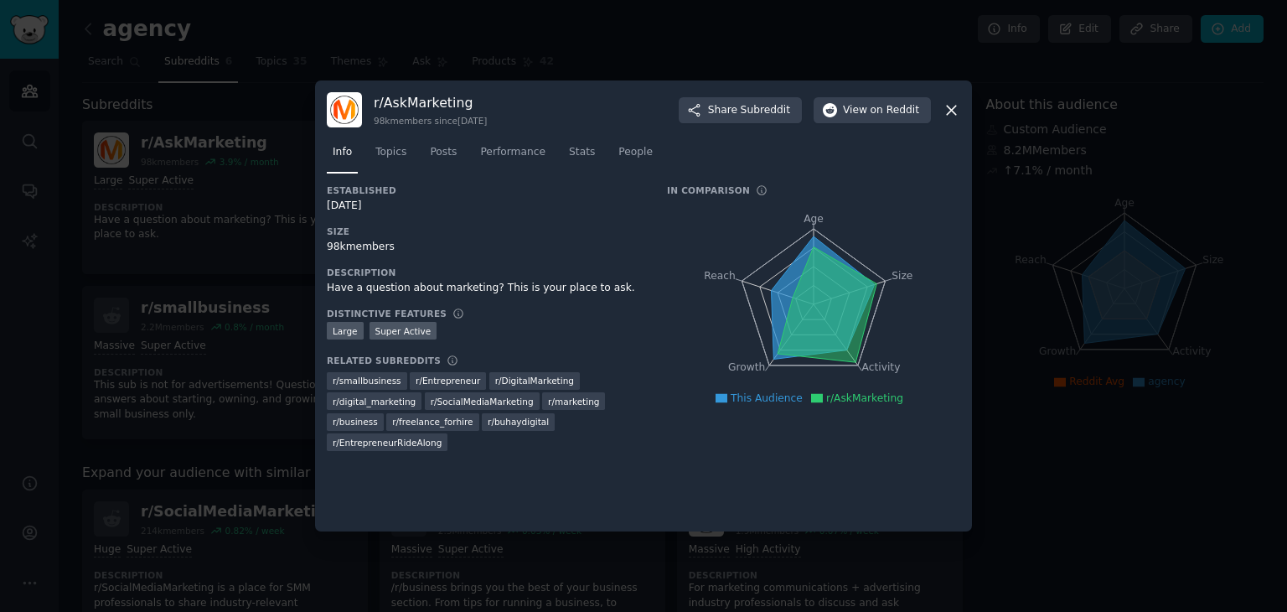
click at [946, 108] on icon at bounding box center [952, 110] width 18 height 18
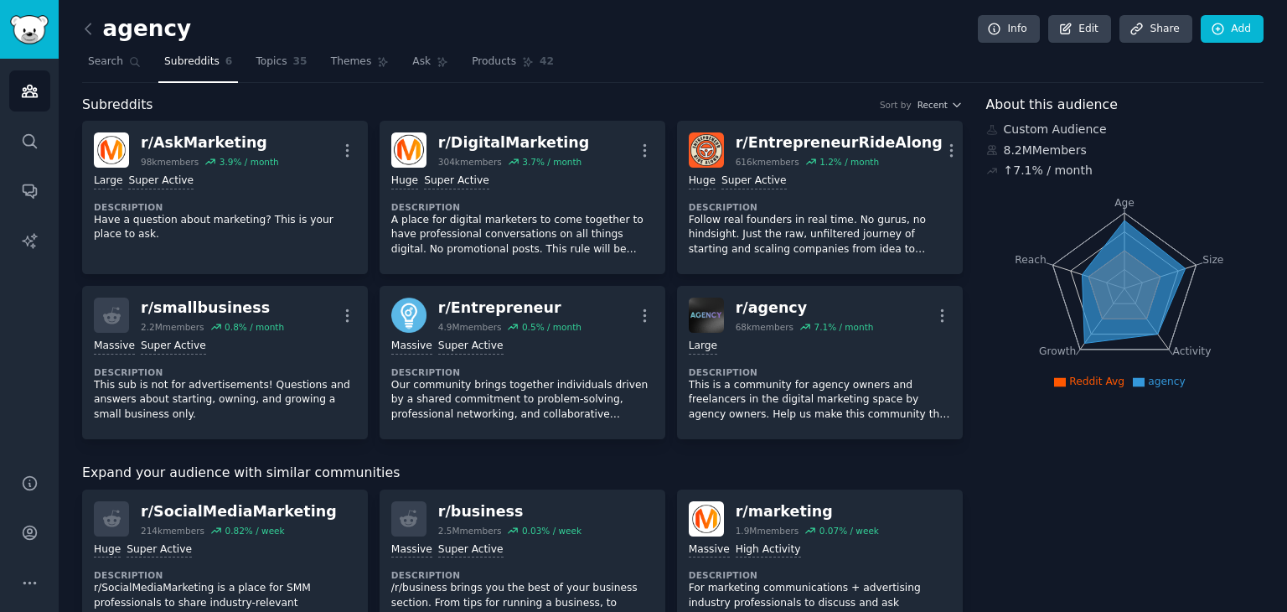
click at [946, 108] on button "Recent" at bounding box center [940, 105] width 45 height 12
click at [254, 71] on link "Topics 35" at bounding box center [281, 66] width 63 height 34
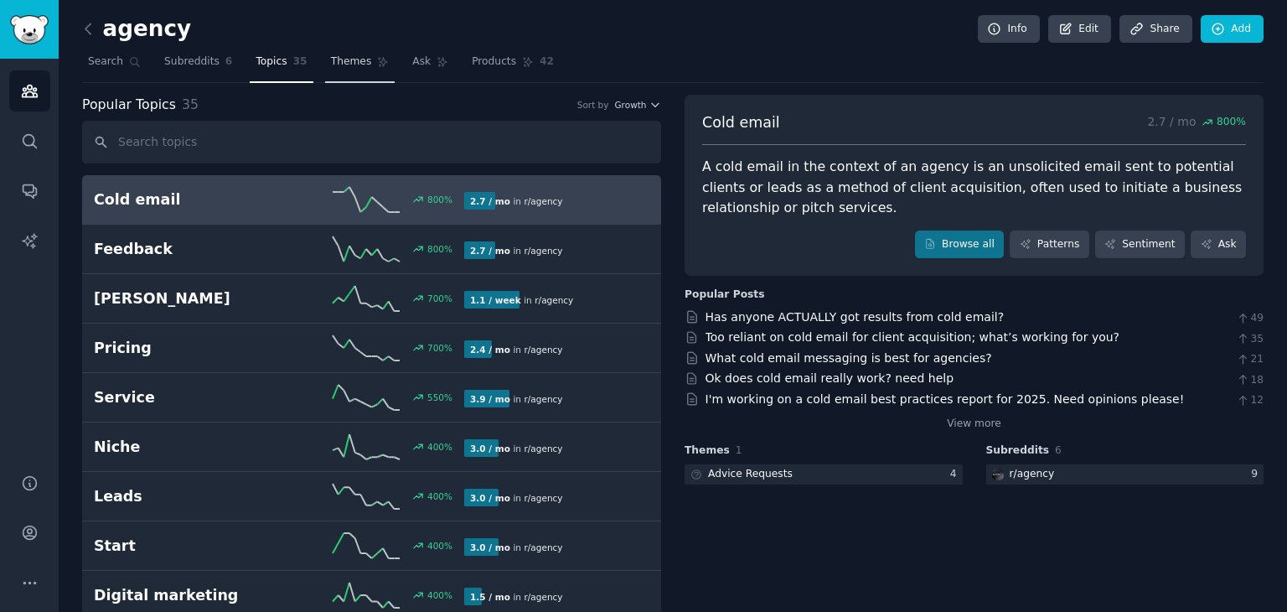
click at [337, 65] on span "Themes" at bounding box center [351, 61] width 41 height 15
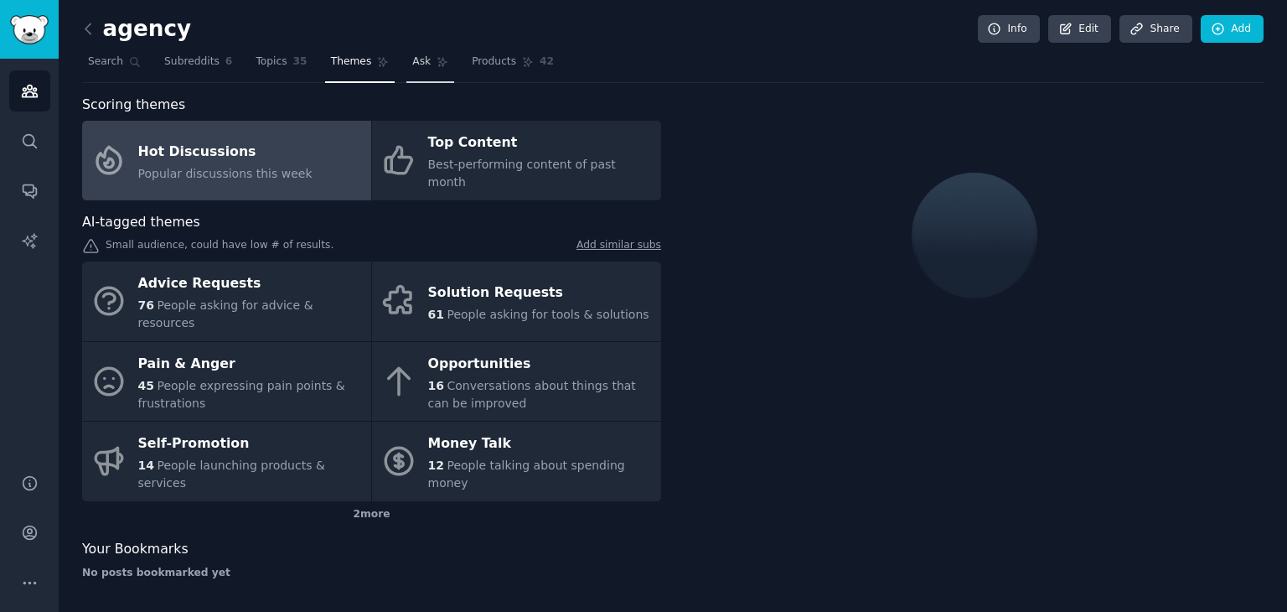
click at [406, 69] on link "Ask" at bounding box center [430, 66] width 48 height 34
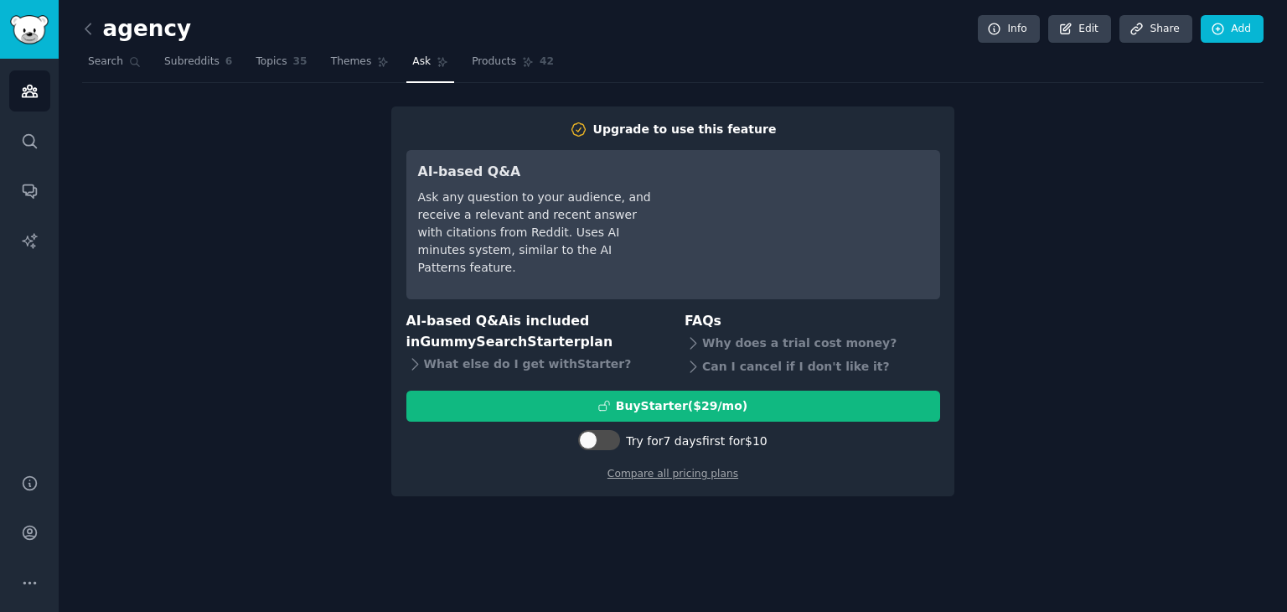
click at [561, 222] on div "Ask any question to your audience, and receive a relevant and recent answer wit…" at bounding box center [535, 233] width 235 height 88
click at [361, 77] on link "Themes" at bounding box center [360, 66] width 70 height 34
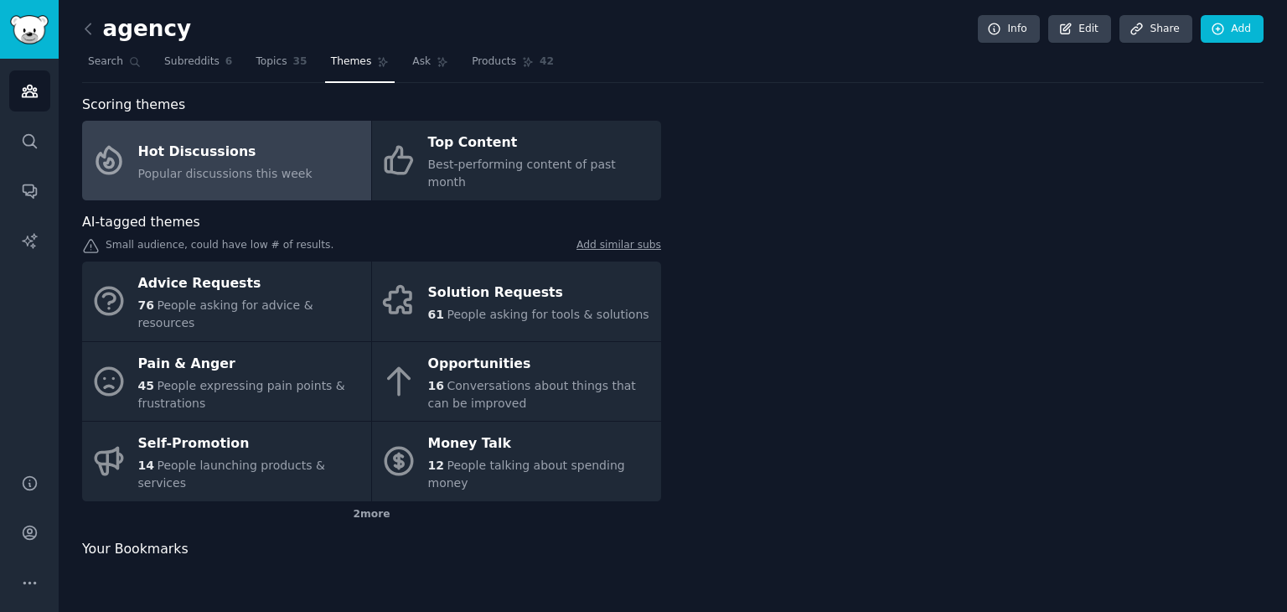
click at [361, 77] on link "Themes" at bounding box center [360, 66] width 70 height 34
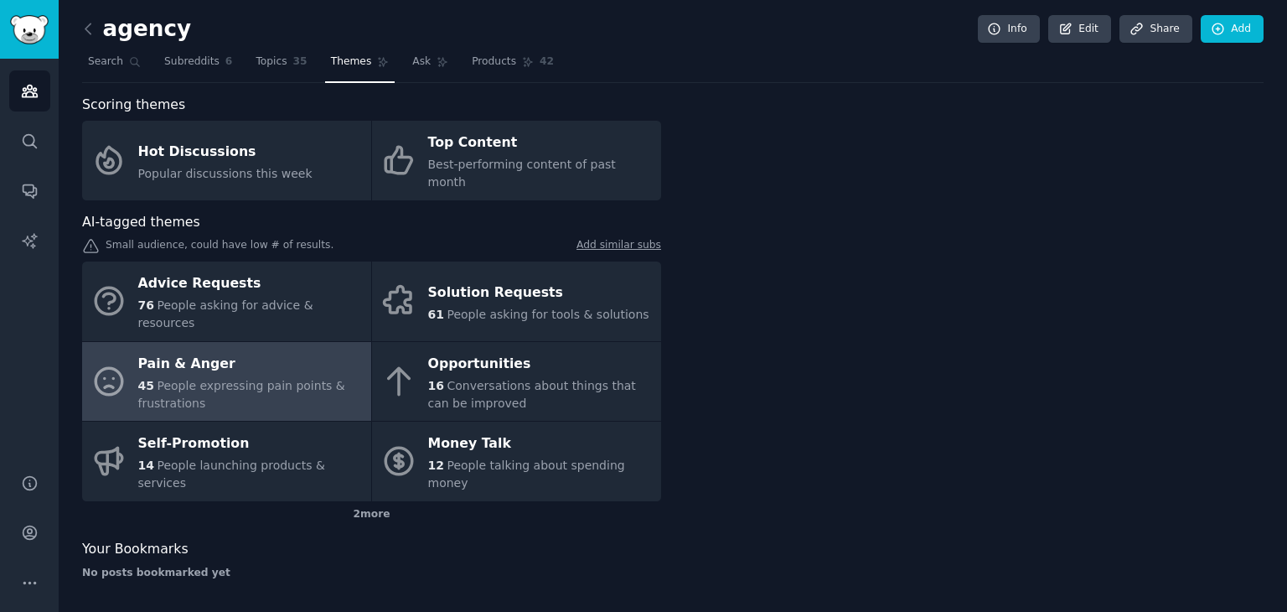
click at [294, 377] on div "45 People expressing pain points & frustrations" at bounding box center [250, 394] width 225 height 35
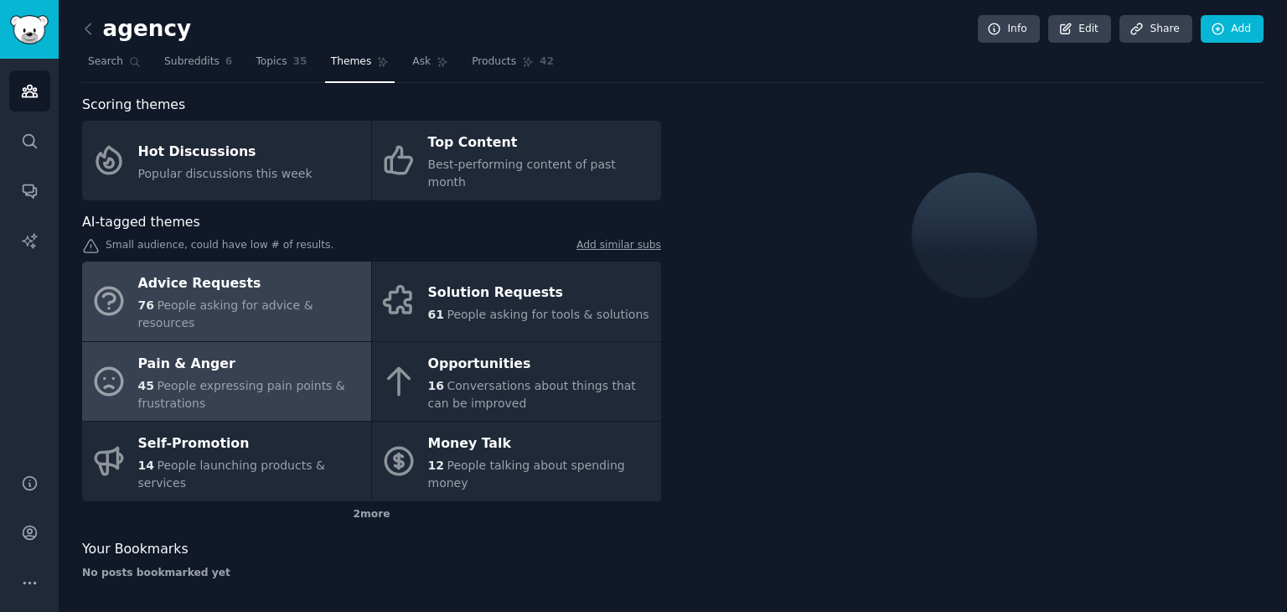
click at [308, 272] on div "Advice Requests" at bounding box center [250, 284] width 225 height 27
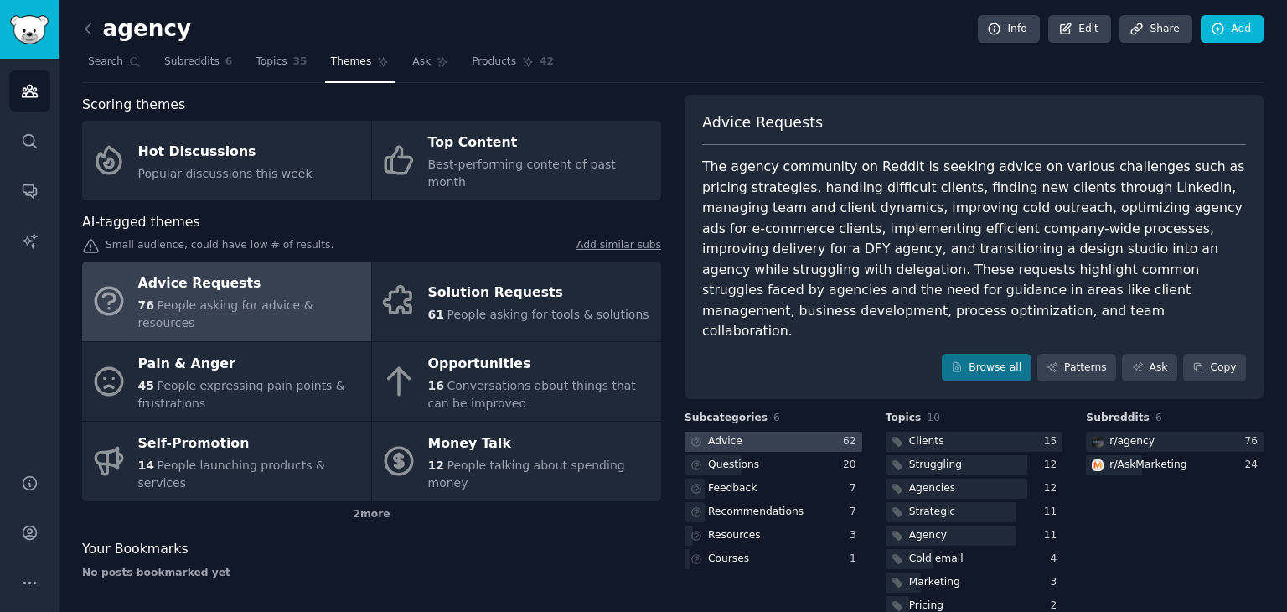
click at [744, 432] on div at bounding box center [774, 442] width 178 height 21
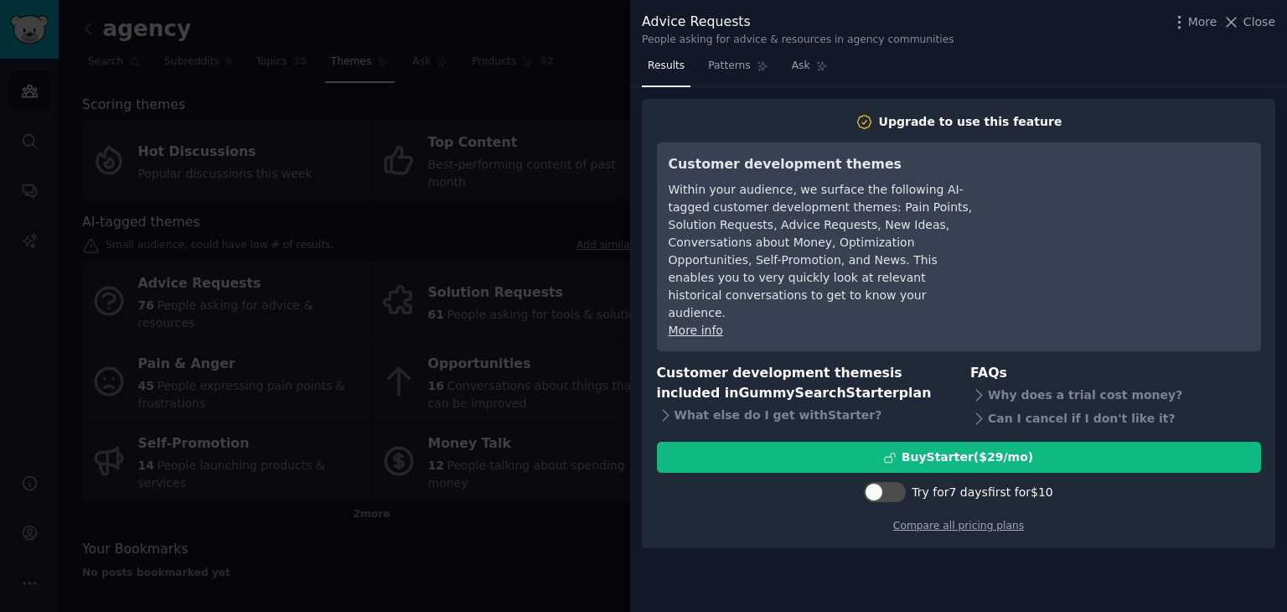
click at [601, 471] on div at bounding box center [643, 306] width 1287 height 612
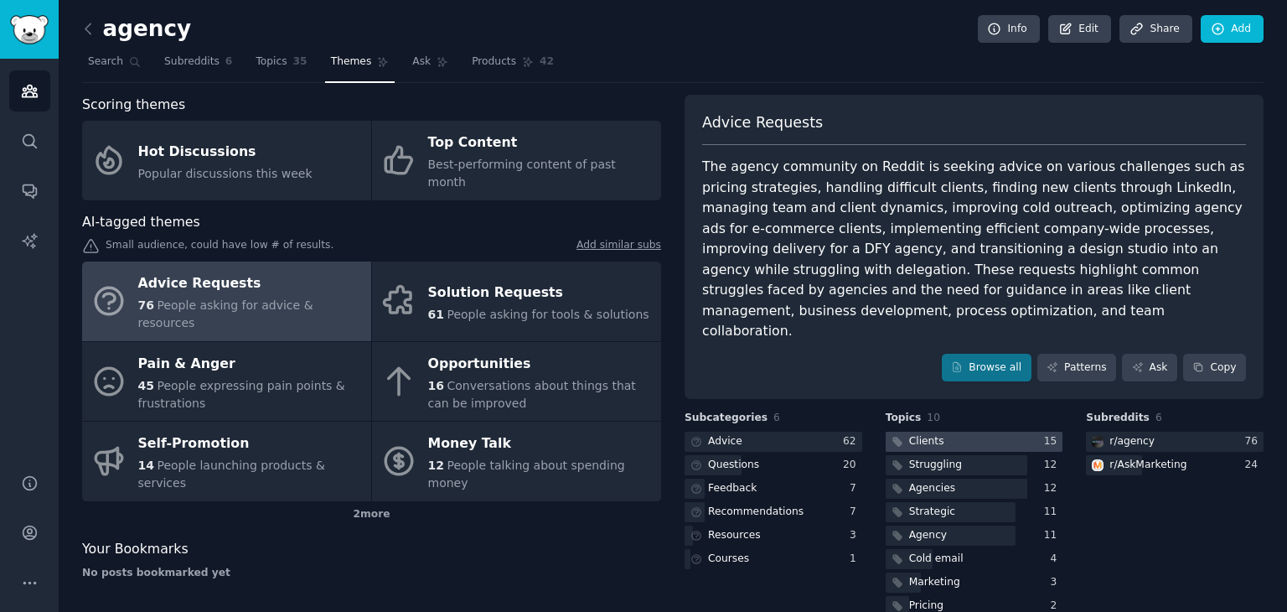
click at [974, 432] on div at bounding box center [975, 442] width 178 height 21
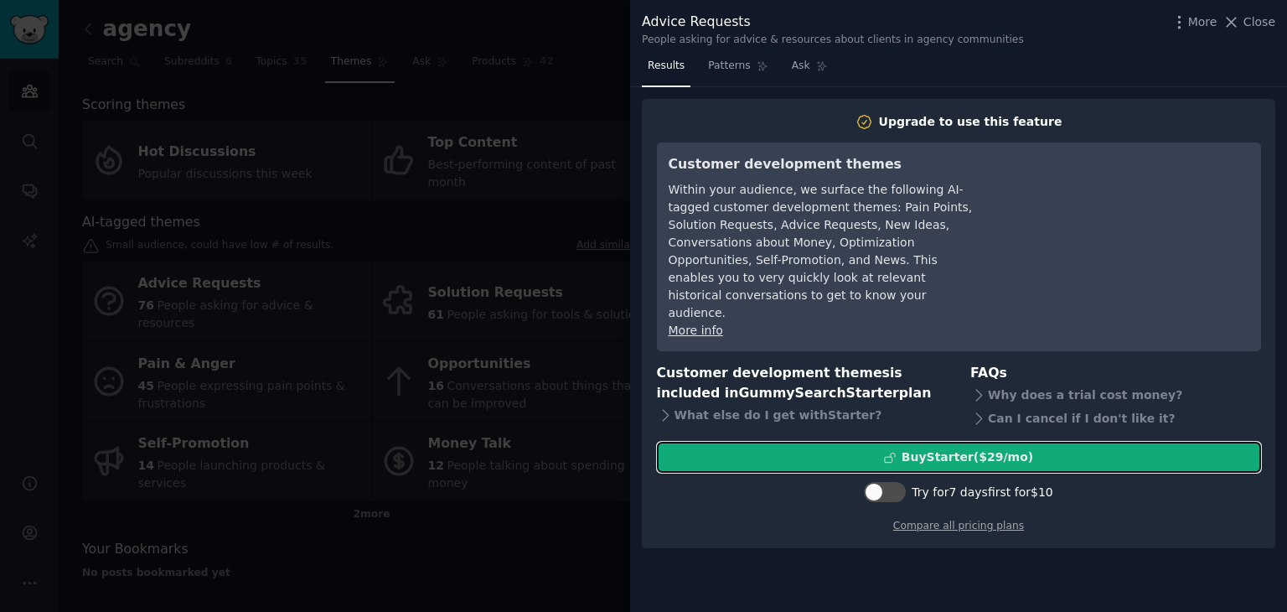
click at [994, 448] on div "Buy Starter ($ 29 /mo )" at bounding box center [968, 457] width 132 height 18
